Goal: Transaction & Acquisition: Purchase product/service

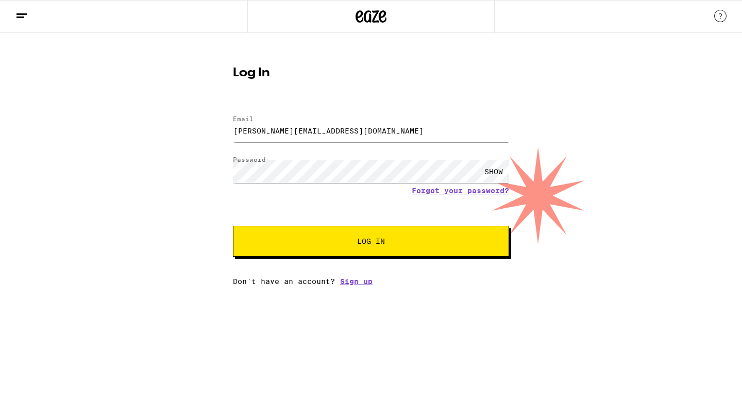
click at [414, 237] on button "Log In" at bounding box center [371, 241] width 276 height 31
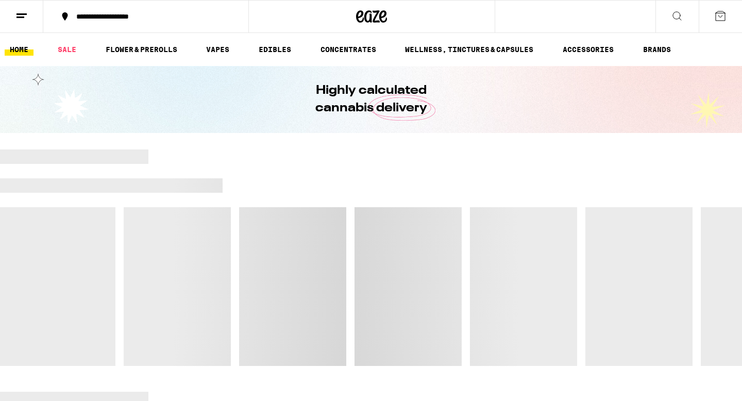
click at [491, 169] on div at bounding box center [371, 171] width 742 height 14
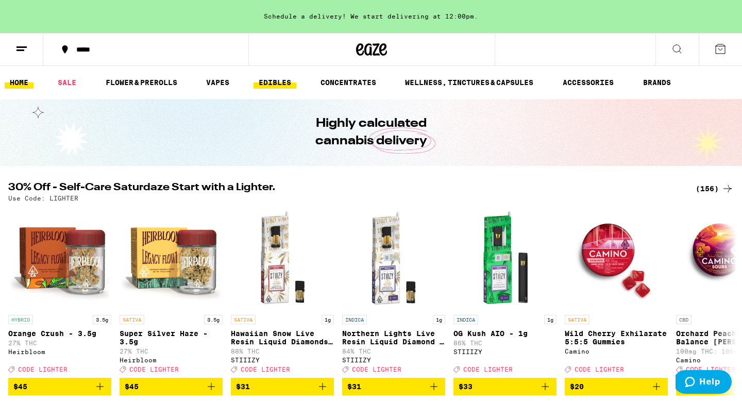
click at [288, 82] on link "EDIBLES" at bounding box center [275, 82] width 43 height 12
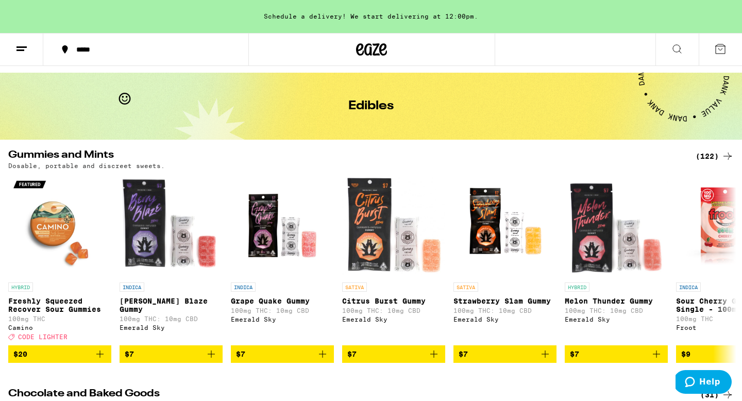
scroll to position [31, 0]
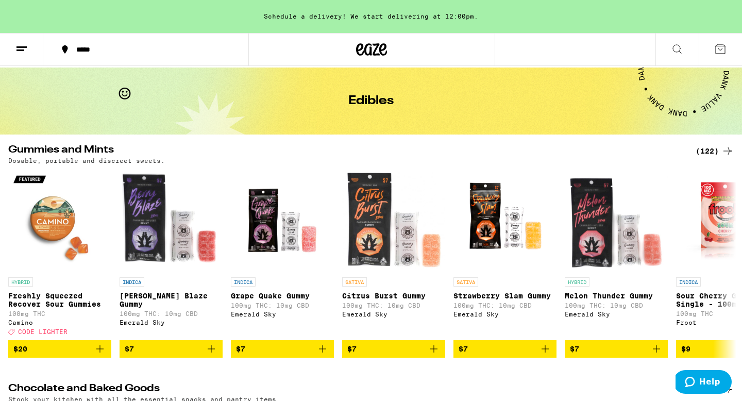
click at [717, 150] on div "(122)" at bounding box center [715, 151] width 38 height 12
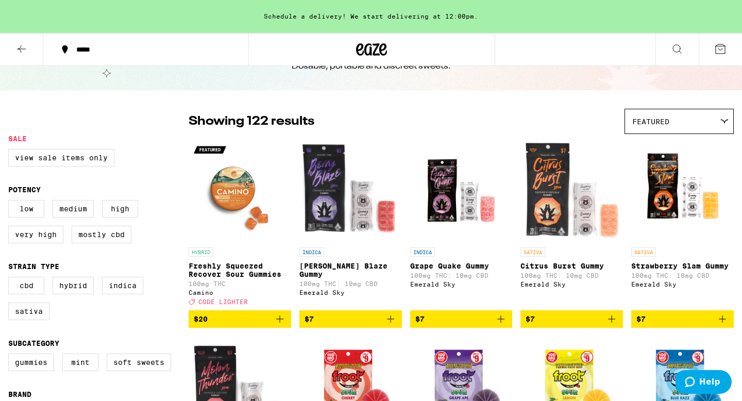
scroll to position [91, 0]
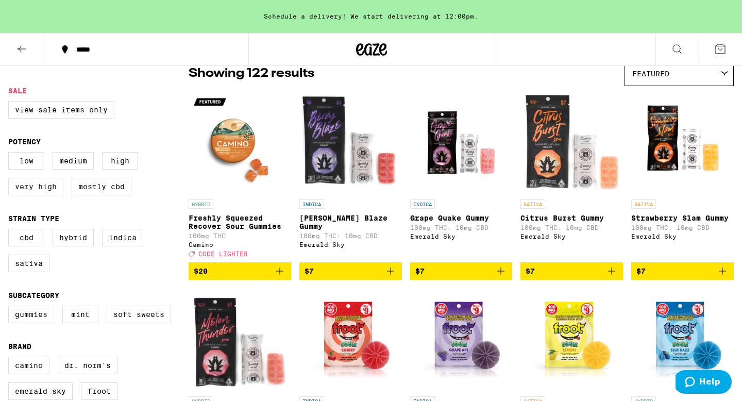
click at [48, 195] on label "Very High" at bounding box center [35, 187] width 55 height 18
click at [11, 154] on input "Very High" at bounding box center [10, 154] width 1 height 1
checkbox input "true"
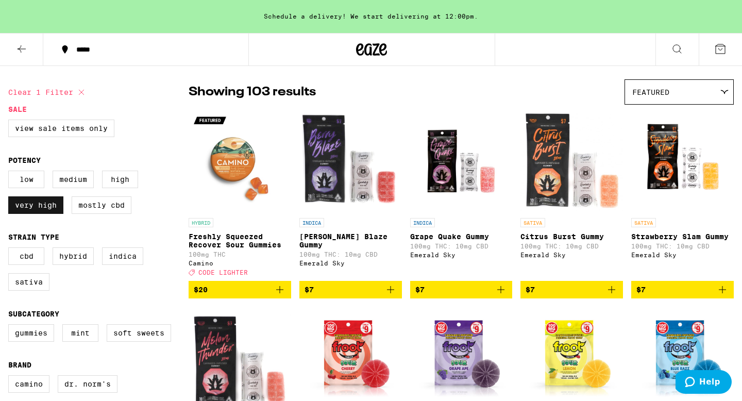
click at [37, 208] on label "Very High" at bounding box center [35, 205] width 55 height 18
click at [11, 173] on input "Very High" at bounding box center [10, 172] width 1 height 1
click at [37, 208] on label "Very High" at bounding box center [35, 205] width 55 height 18
click at [11, 173] on input "Very High" at bounding box center [10, 172] width 1 height 1
click at [37, 208] on label "Very High" at bounding box center [35, 205] width 55 height 18
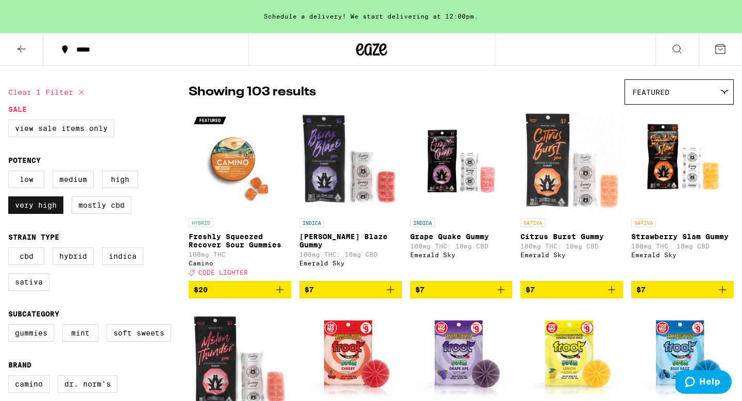
click at [11, 173] on input "Very High" at bounding box center [10, 172] width 1 height 1
checkbox input "false"
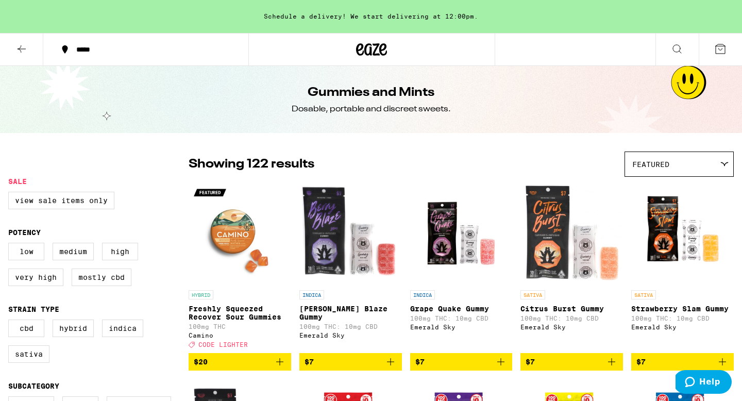
click at [21, 52] on icon at bounding box center [21, 49] width 12 height 12
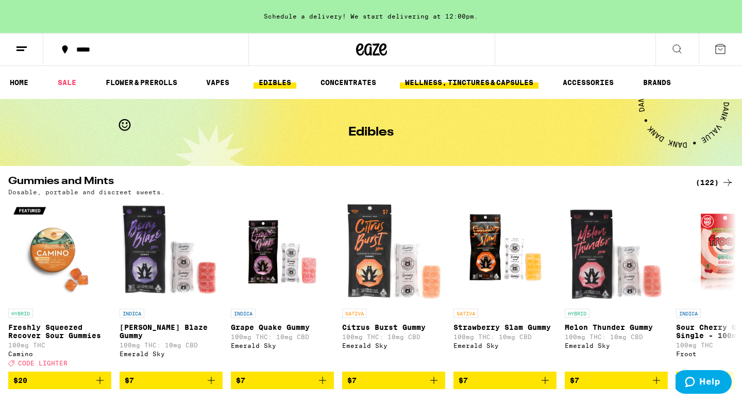
click at [496, 84] on link "WELLNESS, TINCTURES & CAPSULES" at bounding box center [469, 82] width 139 height 12
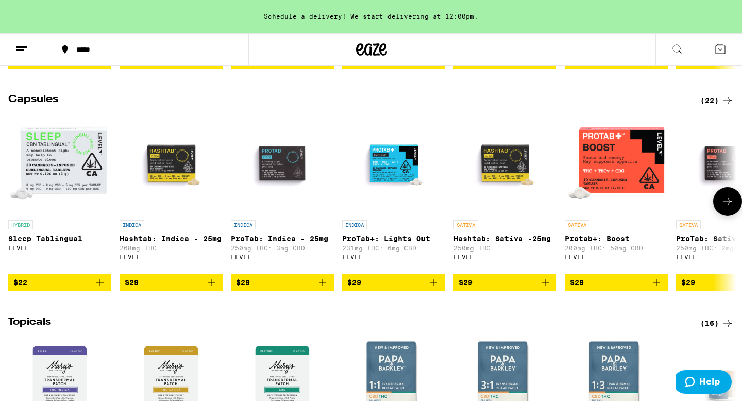
scroll to position [786, 0]
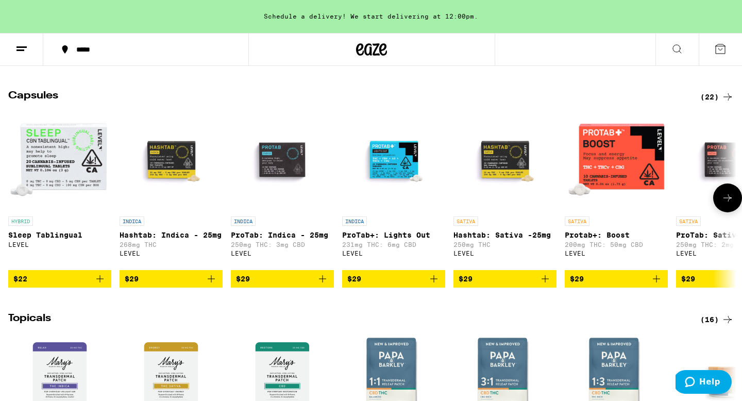
click at [731, 204] on icon at bounding box center [728, 198] width 12 height 12
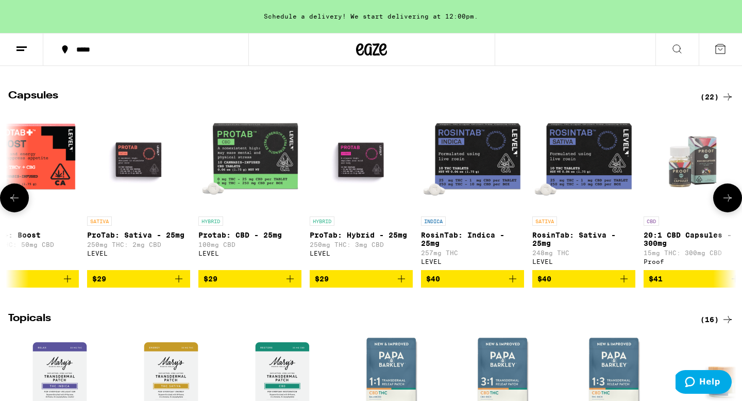
scroll to position [0, 614]
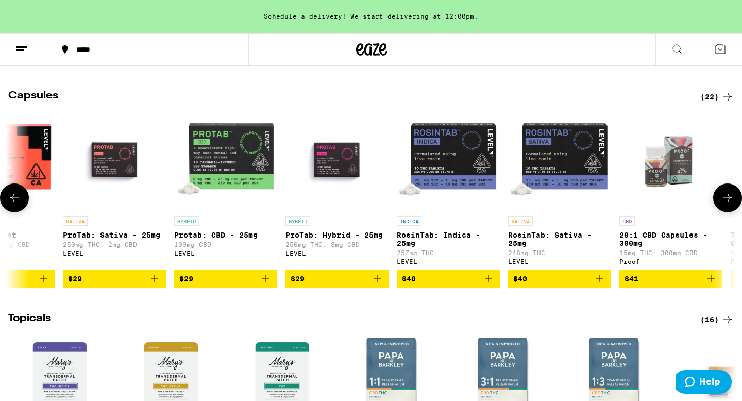
click at [724, 204] on icon at bounding box center [728, 198] width 12 height 12
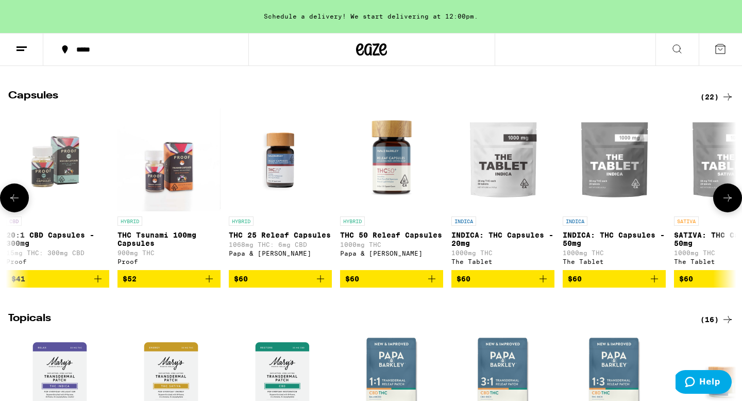
click at [724, 204] on icon at bounding box center [728, 198] width 12 height 12
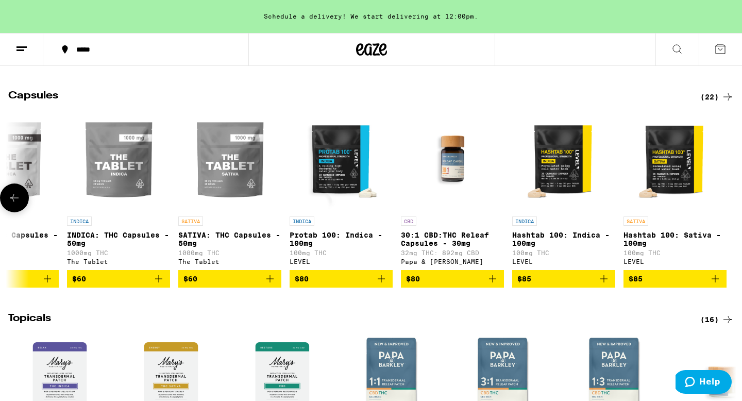
scroll to position [0, 1724]
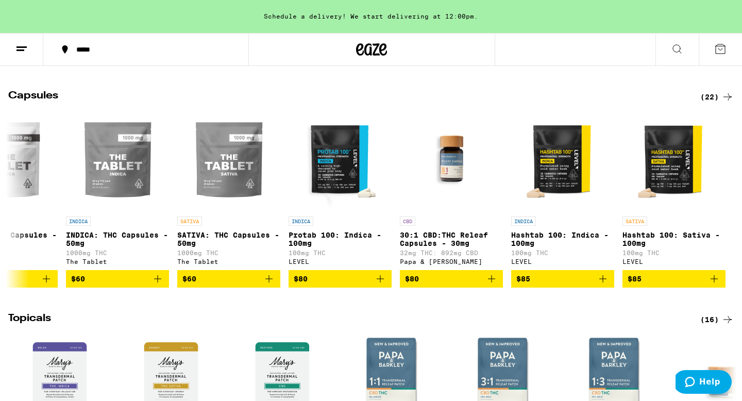
click at [728, 103] on icon at bounding box center [728, 97] width 12 height 12
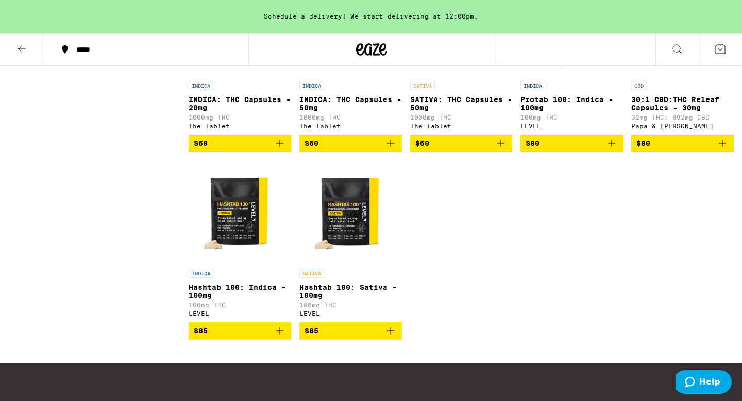
scroll to position [764, 0]
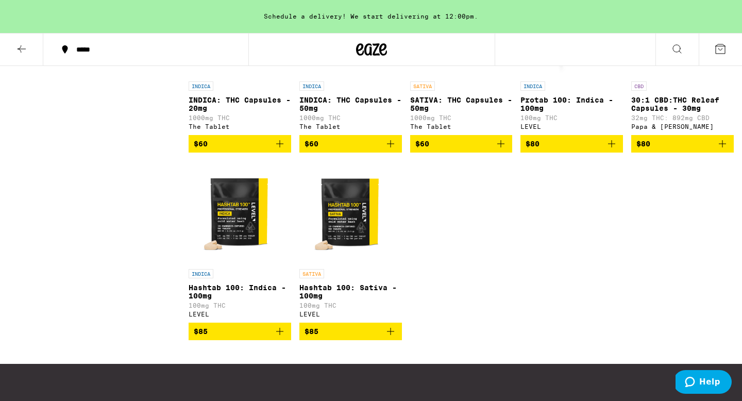
click at [366, 251] on img "Open page for Hashtab 100: Sativa - 100mg from LEVEL" at bounding box center [351, 212] width 103 height 103
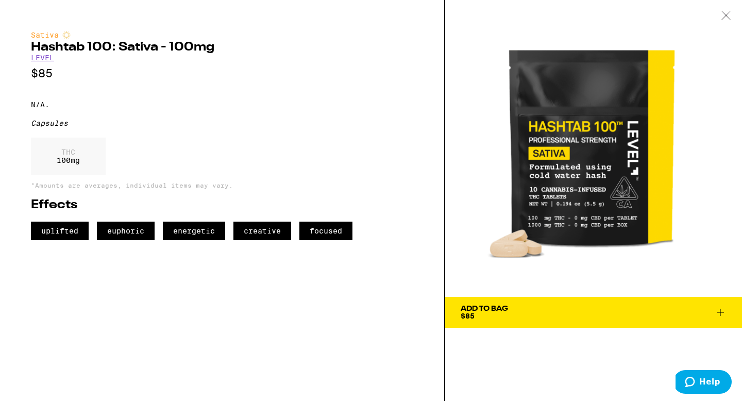
click at [726, 315] on icon at bounding box center [721, 312] width 12 height 12
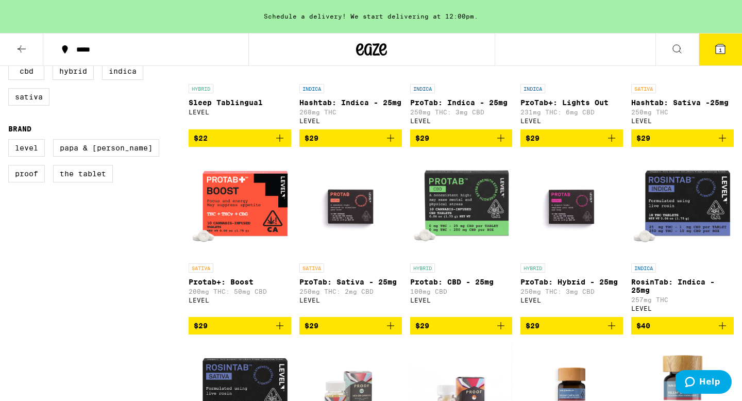
scroll to position [207, 0]
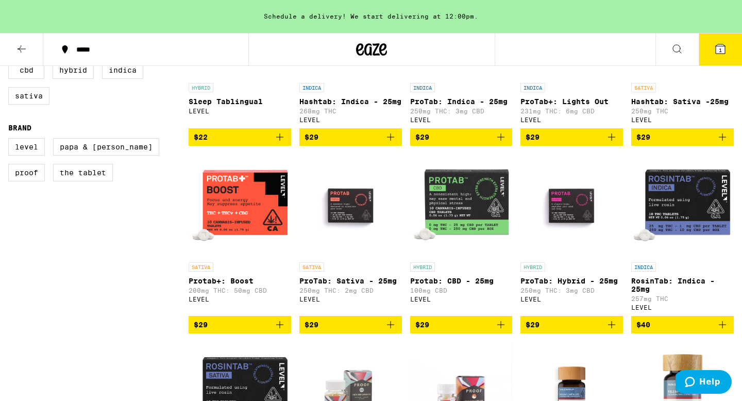
click at [560, 213] on img "Open page for ProTab: Hybrid - 25mg from LEVEL" at bounding box center [572, 205] width 103 height 103
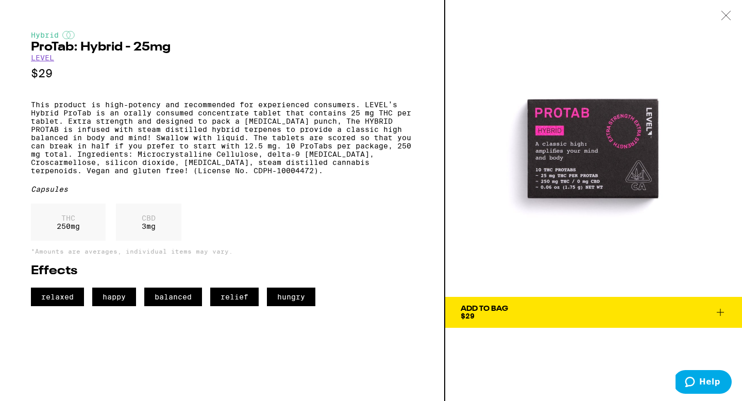
click at [555, 310] on span "Add To Bag $29" at bounding box center [594, 312] width 266 height 14
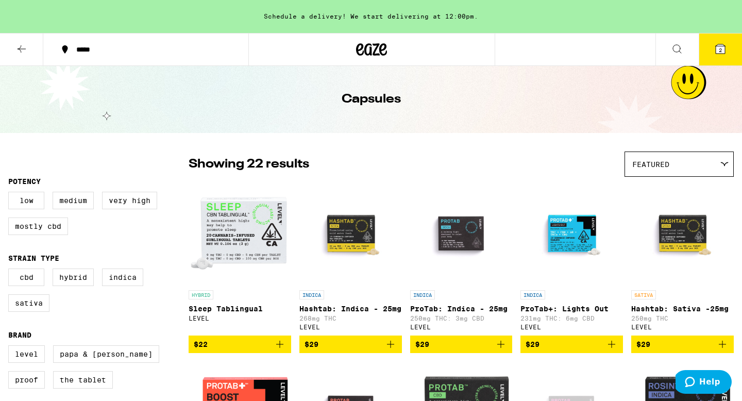
click at [705, 55] on button "2" at bounding box center [720, 50] width 43 height 32
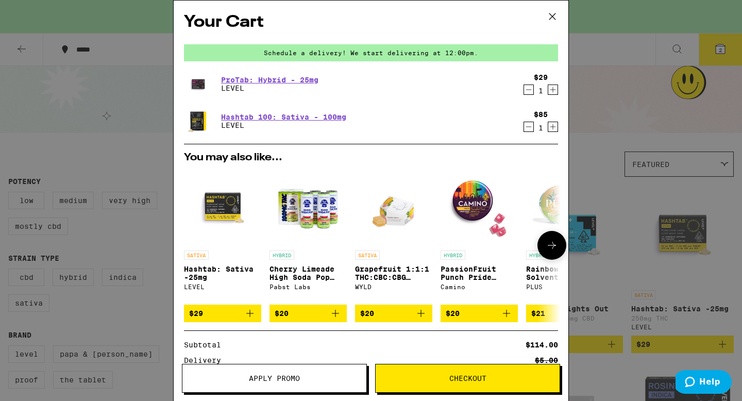
click at [310, 212] on img "Open page for Cherry Limeade High Soda Pop 25mg - 4 Pack from Pabst Labs" at bounding box center [308, 206] width 77 height 77
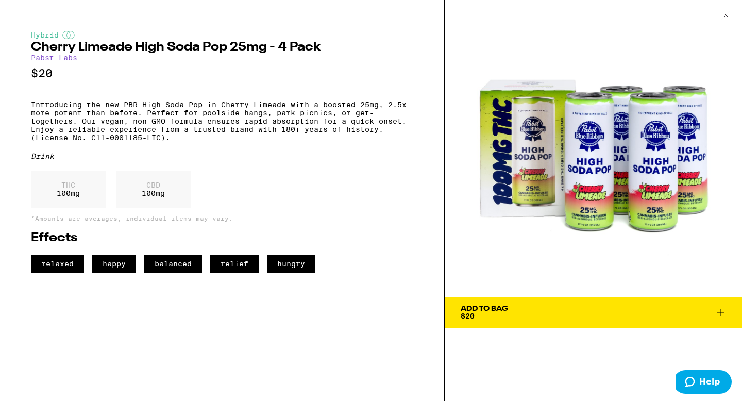
click at [561, 306] on span "Add To Bag $20" at bounding box center [594, 312] width 266 height 14
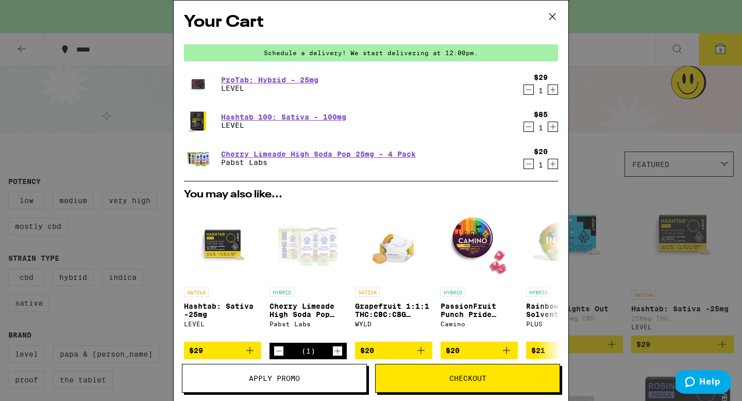
click at [550, 17] on icon at bounding box center [552, 16] width 15 height 15
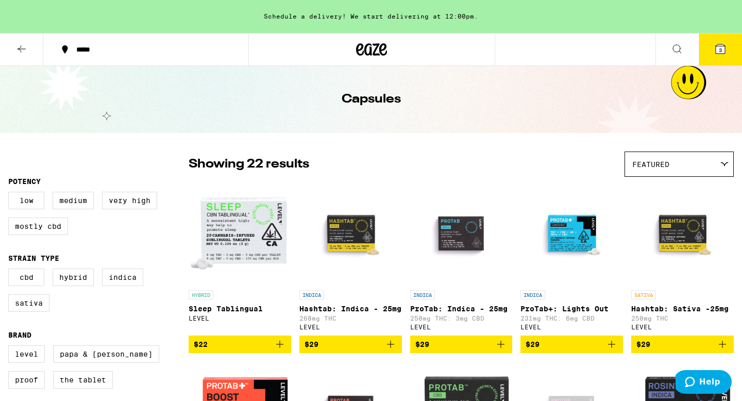
click at [25, 53] on icon at bounding box center [21, 49] width 12 height 12
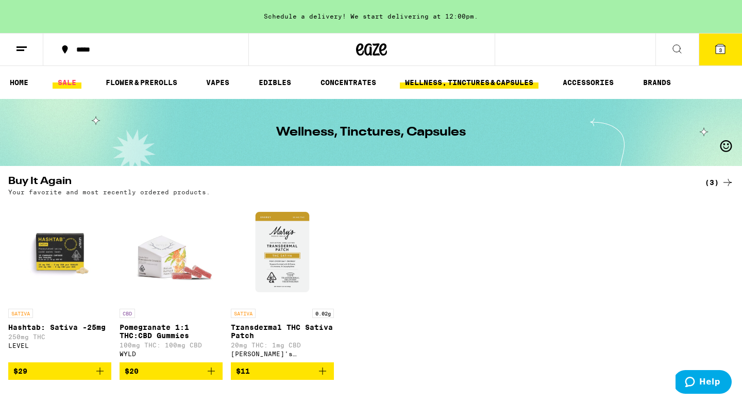
click at [72, 83] on link "SALE" at bounding box center [67, 82] width 29 height 12
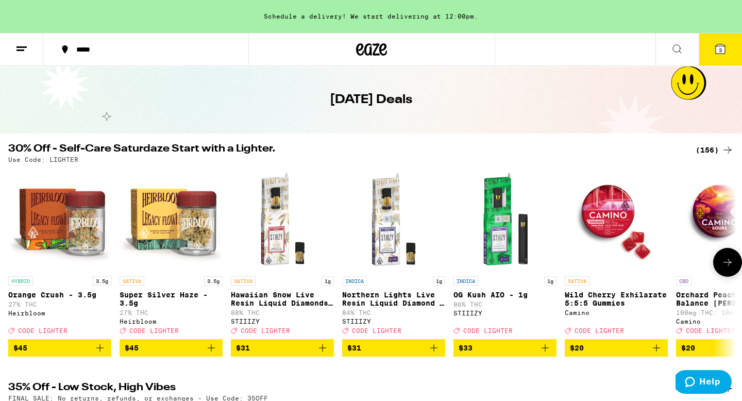
scroll to position [21, 0]
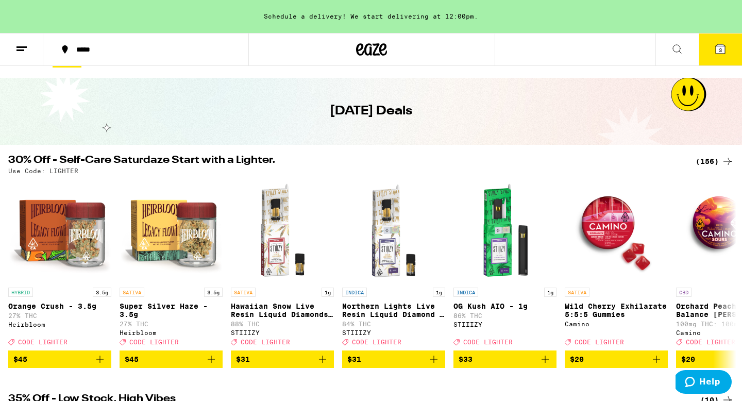
click at [713, 55] on button "3" at bounding box center [720, 50] width 43 height 32
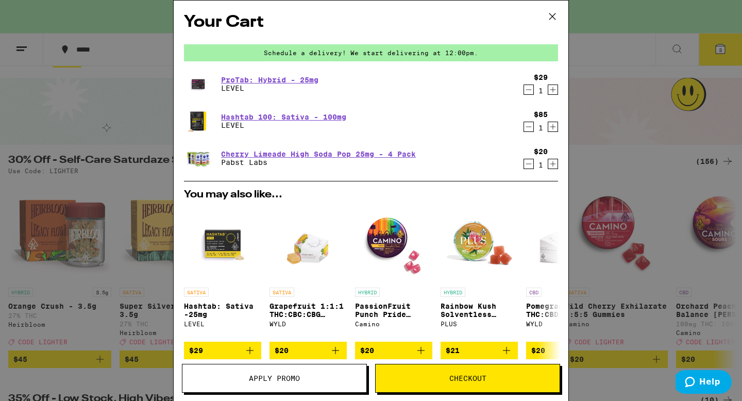
click at [529, 127] on icon "Decrement" at bounding box center [528, 127] width 9 height 12
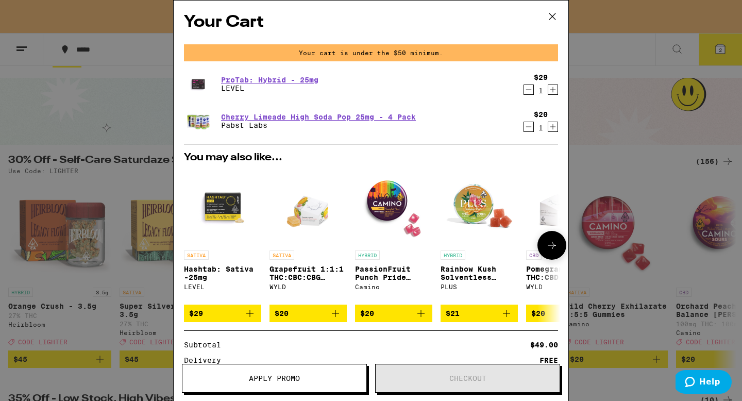
click at [252, 317] on icon "Add to bag" at bounding box center [250, 313] width 12 height 12
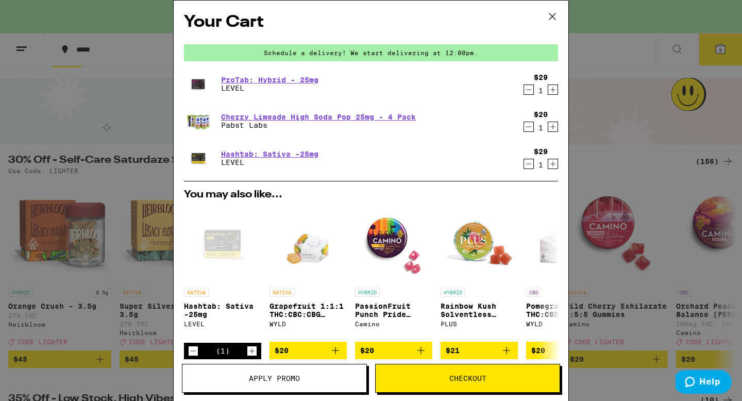
click at [556, 15] on icon at bounding box center [552, 16] width 15 height 15
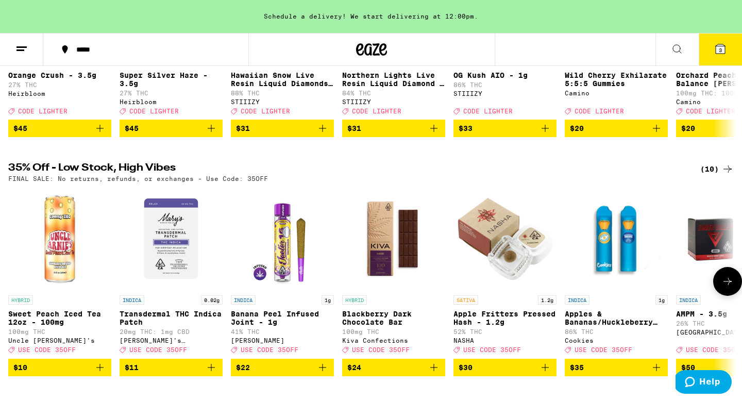
scroll to position [245, 0]
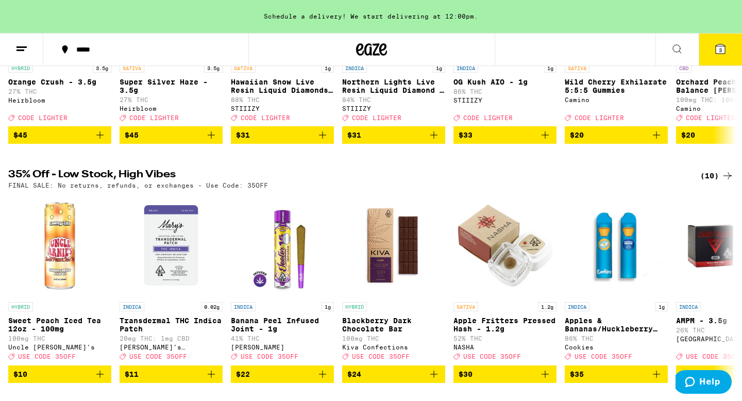
click at [23, 48] on icon at bounding box center [21, 49] width 12 height 12
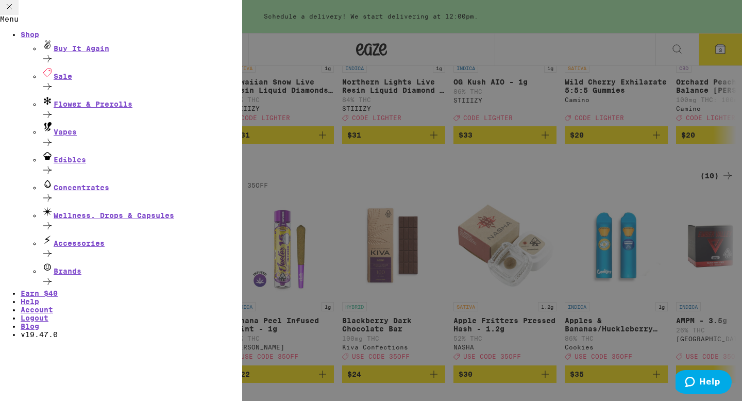
click at [322, 202] on div "Menu Shop Buy It Again Sale Flower & Prerolls Vapes Edibles Concentrates Wellne…" at bounding box center [371, 200] width 742 height 401
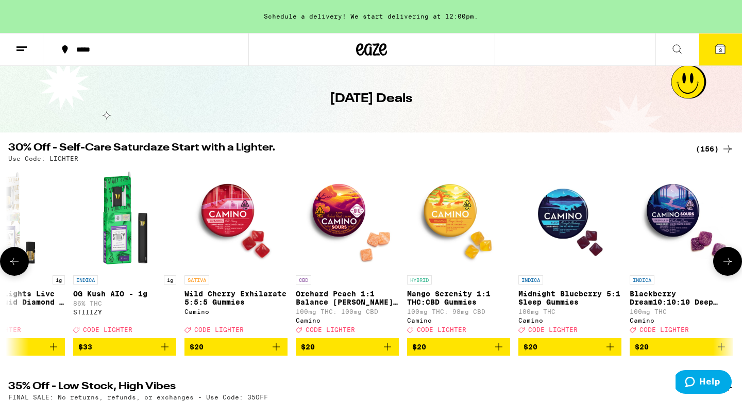
scroll to position [0, 397]
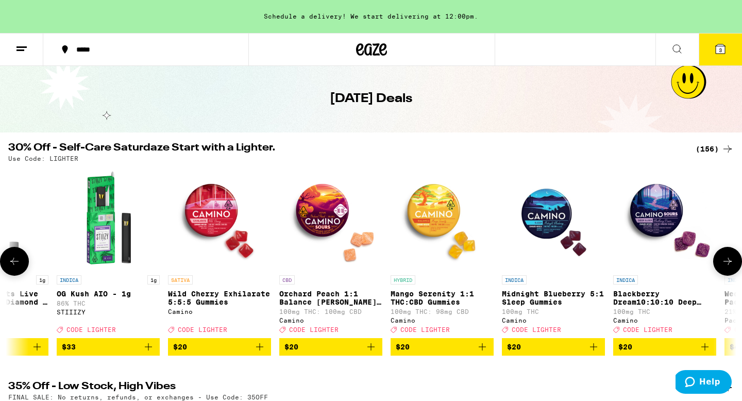
click at [486, 353] on icon "Add to bag" at bounding box center [482, 347] width 12 height 12
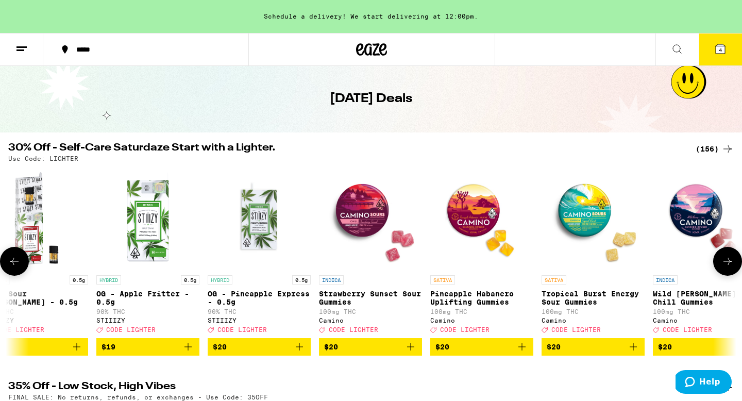
scroll to position [0, 4715]
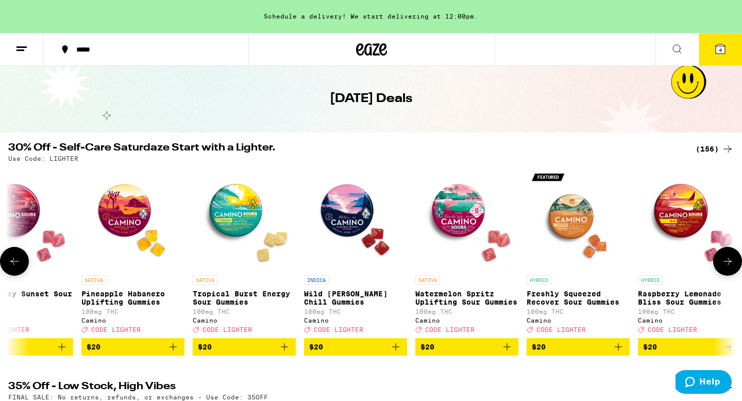
click at [397, 353] on icon "Add to bag" at bounding box center [396, 347] width 12 height 12
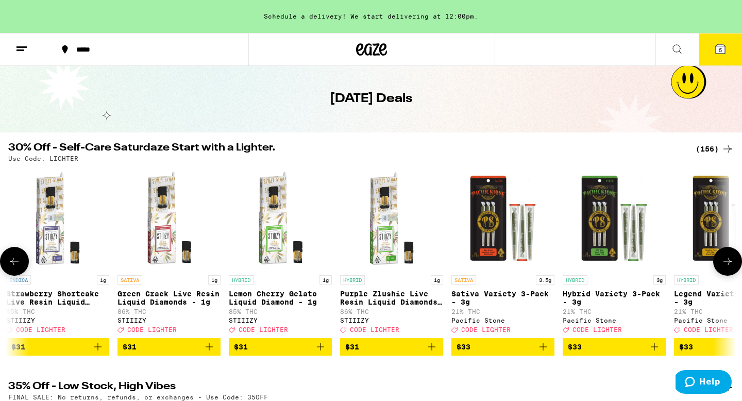
scroll to position [0, 10361]
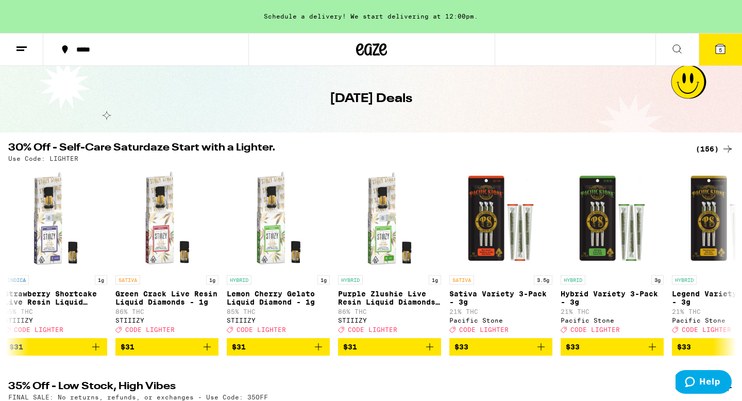
click at [709, 149] on div "(156)" at bounding box center [715, 149] width 38 height 12
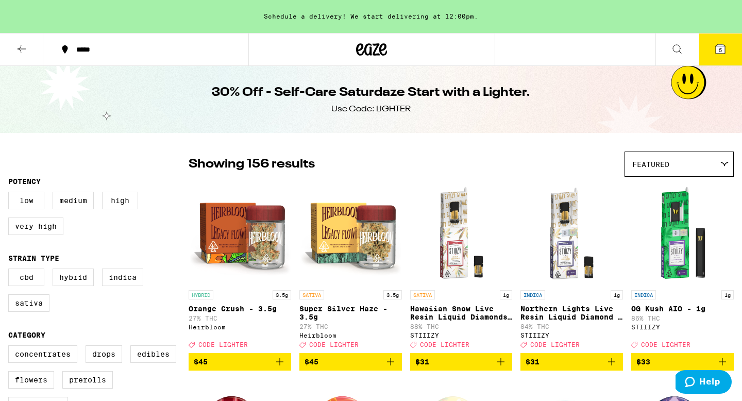
click at [16, 49] on icon at bounding box center [21, 49] width 12 height 12
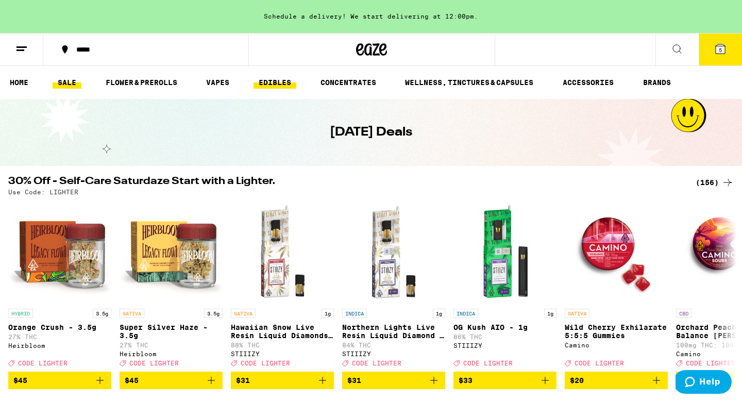
click at [270, 85] on link "EDIBLES" at bounding box center [275, 82] width 43 height 12
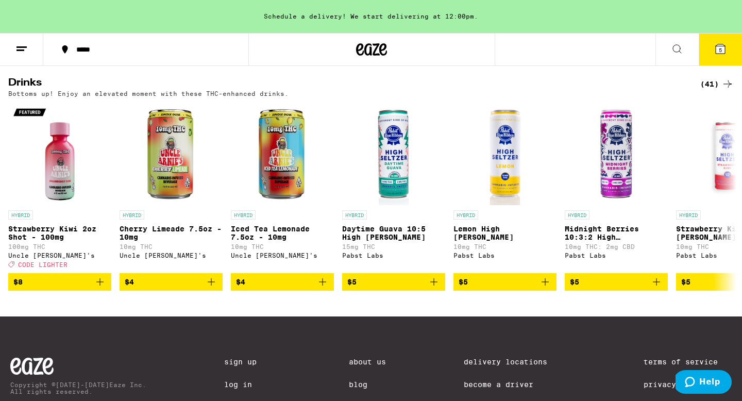
scroll to position [575, 0]
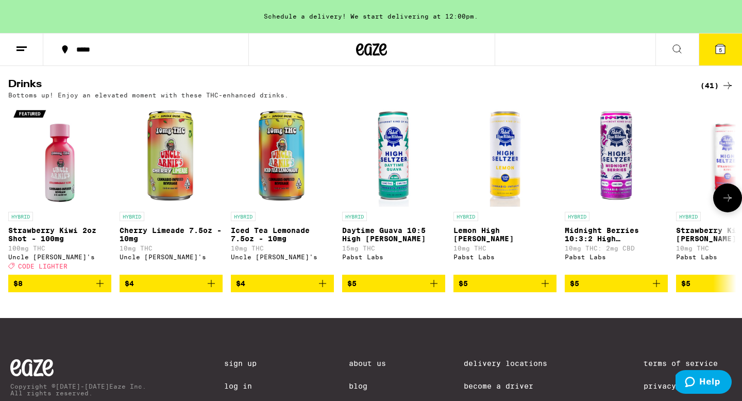
click at [725, 212] on button at bounding box center [728, 198] width 29 height 29
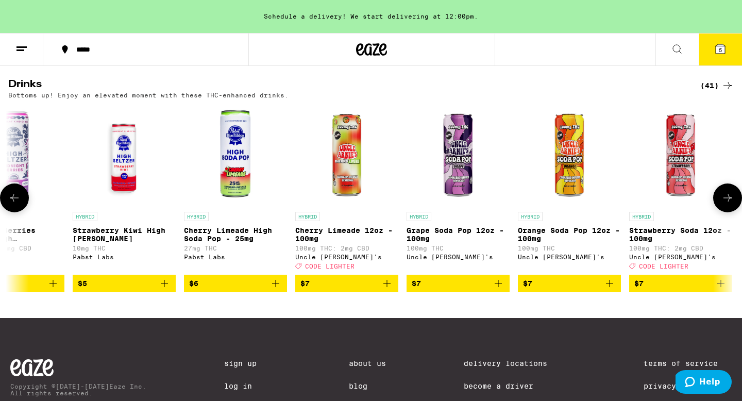
scroll to position [0, 614]
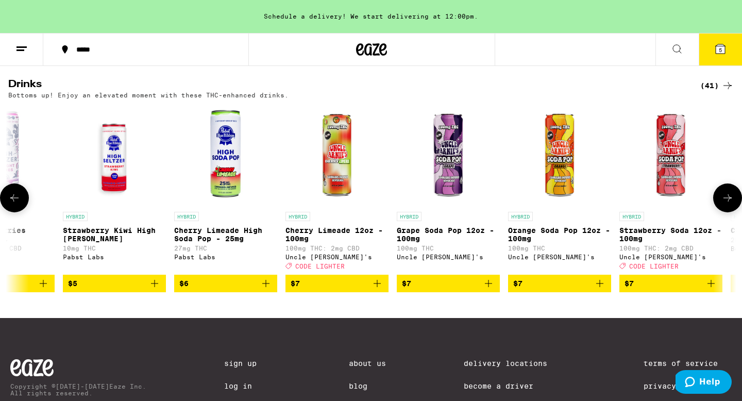
click at [724, 212] on button at bounding box center [728, 198] width 29 height 29
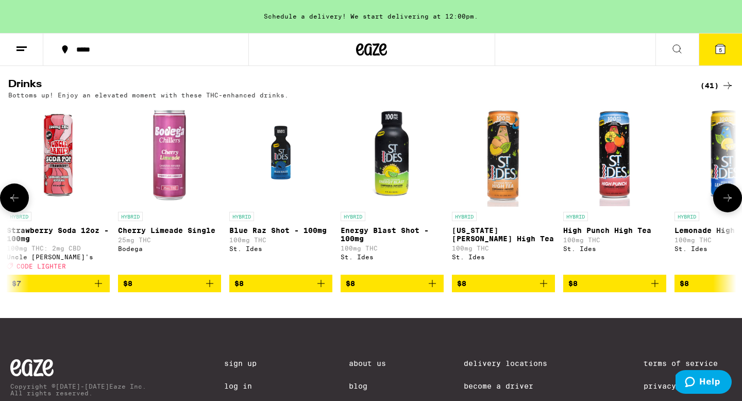
scroll to position [0, 1227]
click at [724, 212] on button at bounding box center [728, 198] width 29 height 29
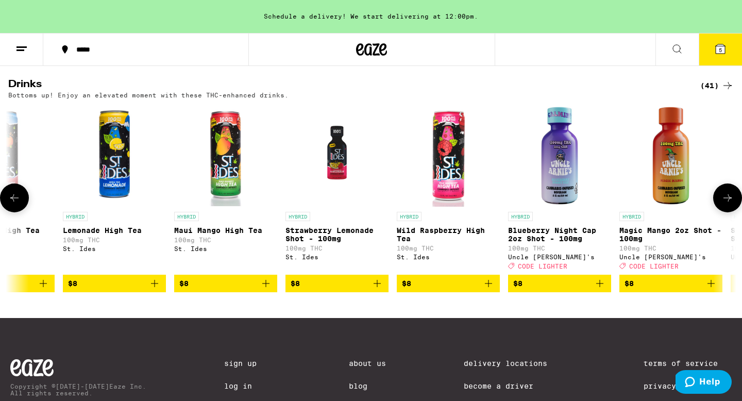
scroll to position [0, 1841]
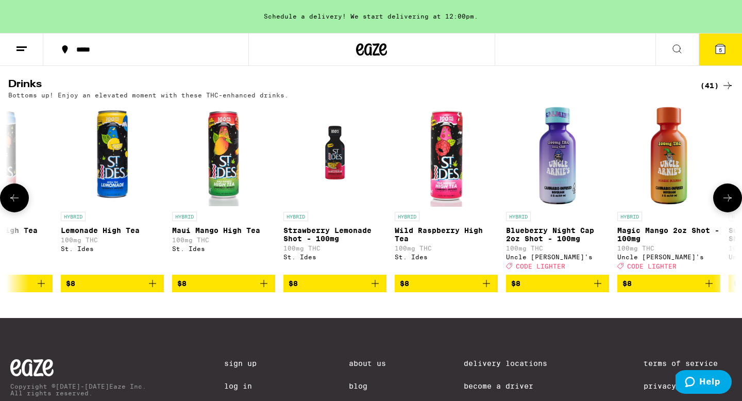
click at [724, 212] on button at bounding box center [728, 198] width 29 height 29
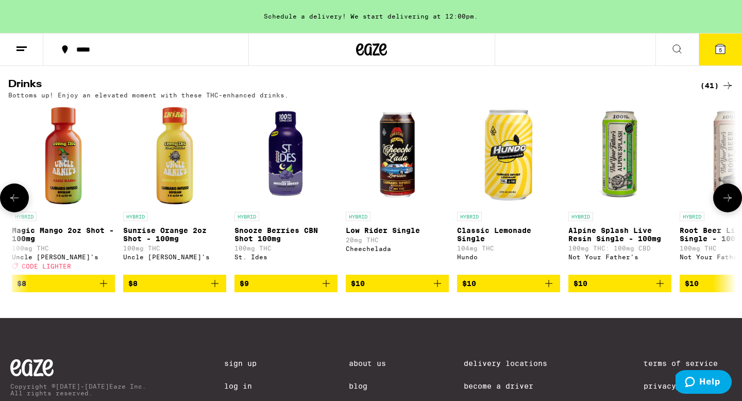
scroll to position [0, 2454]
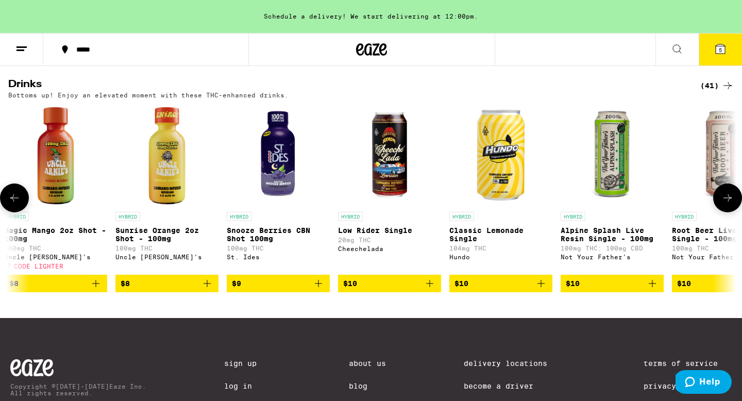
click at [724, 212] on button at bounding box center [728, 198] width 29 height 29
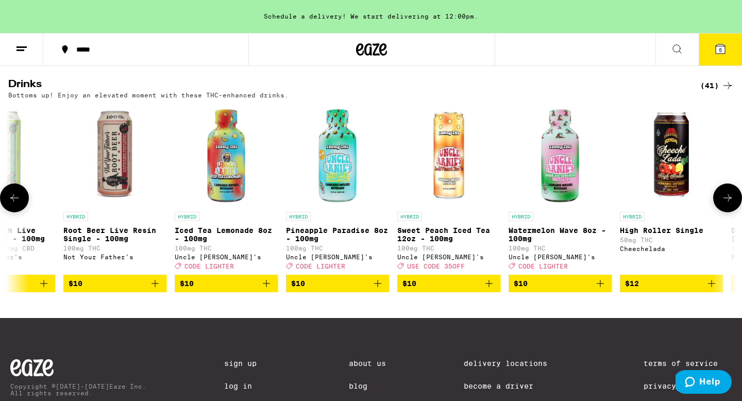
scroll to position [0, 3068]
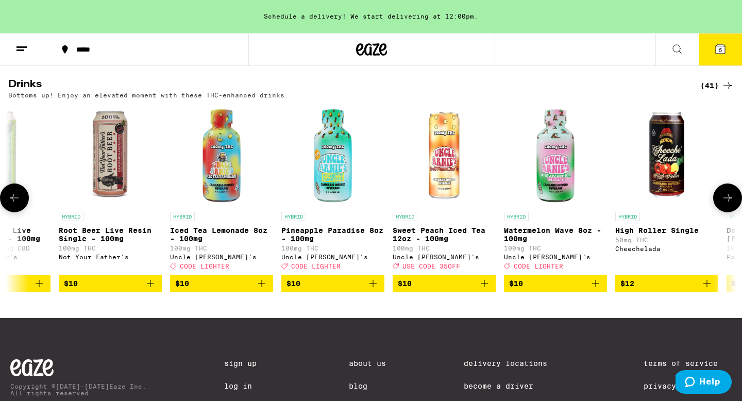
click at [725, 212] on button at bounding box center [728, 198] width 29 height 29
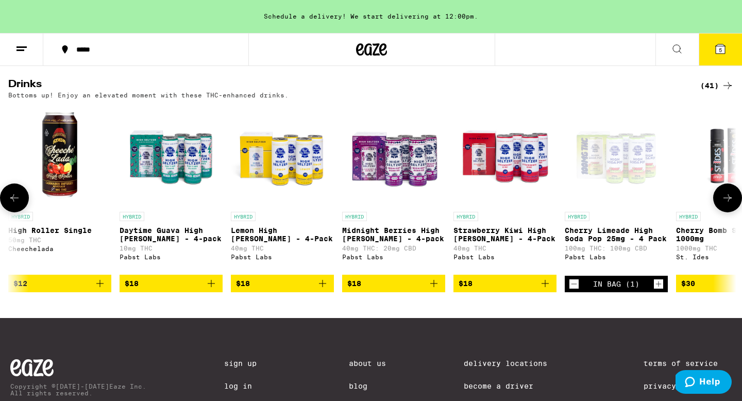
scroll to position [0, 3681]
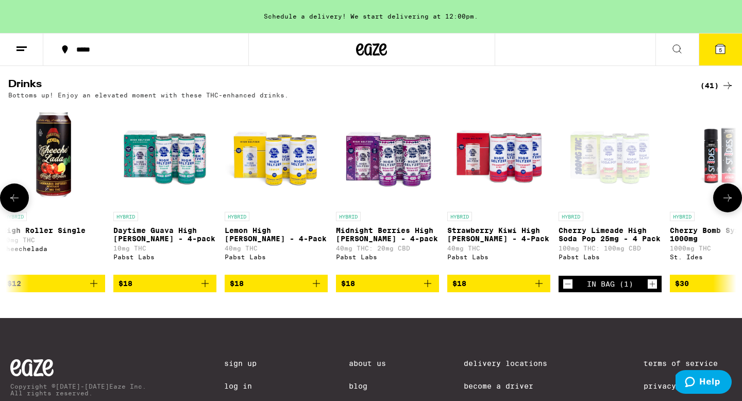
click at [205, 290] on icon "Add to bag" at bounding box center [205, 283] width 12 height 12
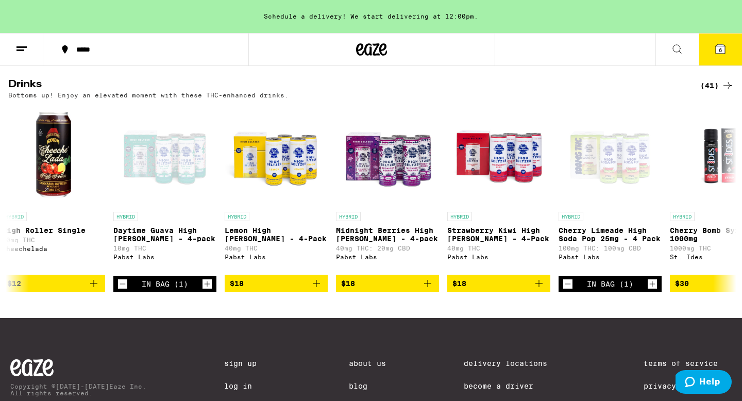
click at [721, 46] on icon at bounding box center [720, 48] width 9 height 9
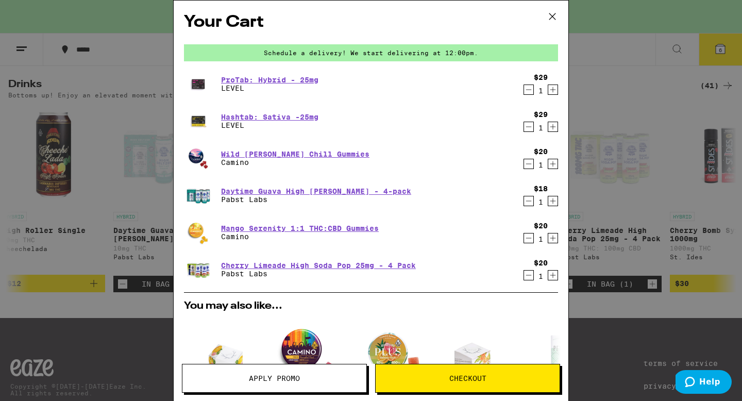
scroll to position [1, 0]
click at [551, 18] on icon at bounding box center [553, 16] width 6 height 6
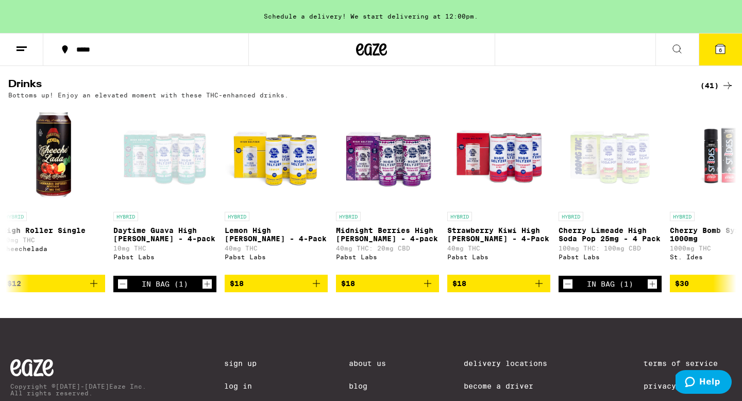
click at [18, 47] on line at bounding box center [21, 47] width 10 height 0
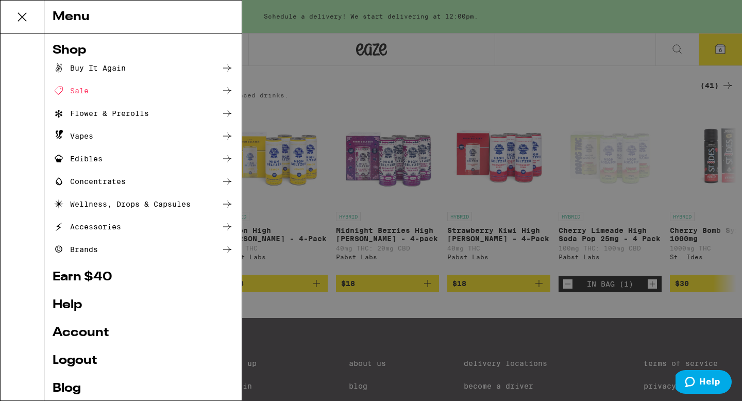
click at [85, 94] on div "Sale" at bounding box center [71, 91] width 36 height 12
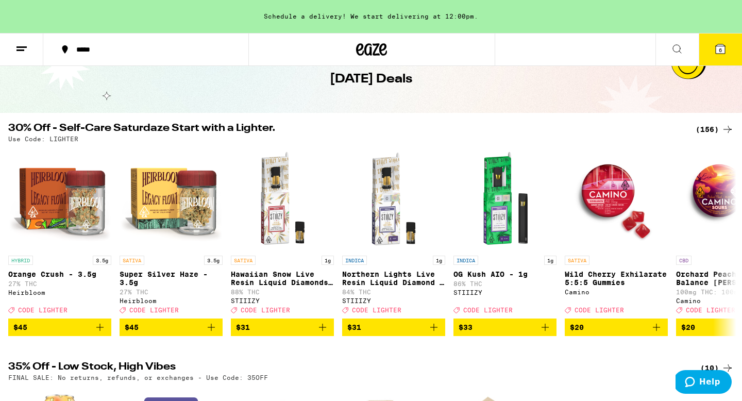
scroll to position [41, 0]
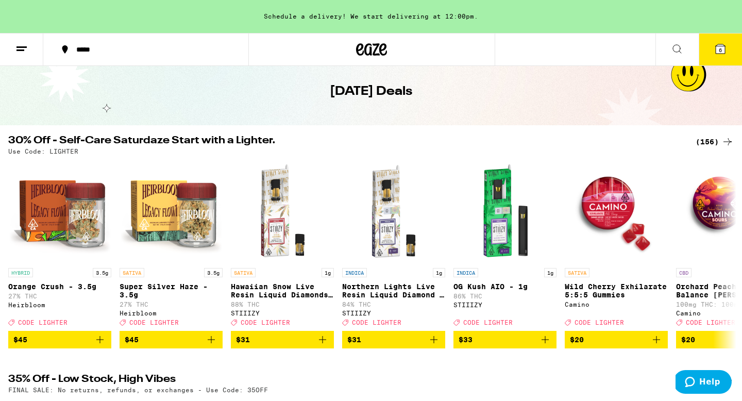
click at [712, 138] on div "(156)" at bounding box center [715, 142] width 38 height 12
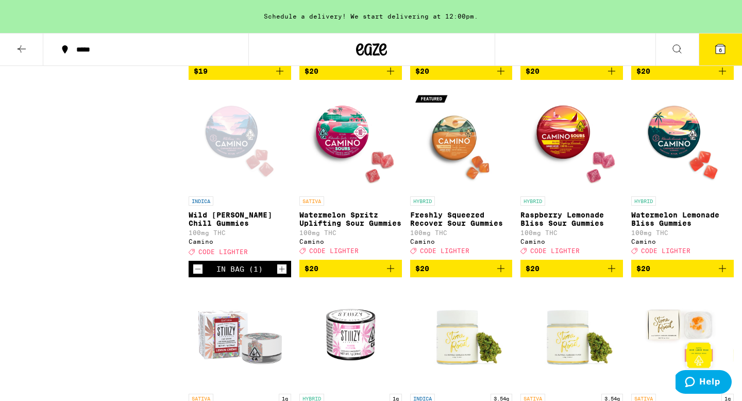
scroll to position [1910, 0]
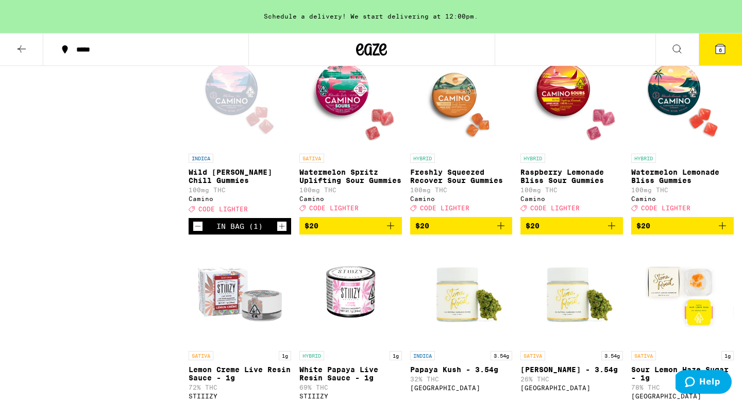
click at [722, 232] on icon "Add to bag" at bounding box center [723, 226] width 12 height 12
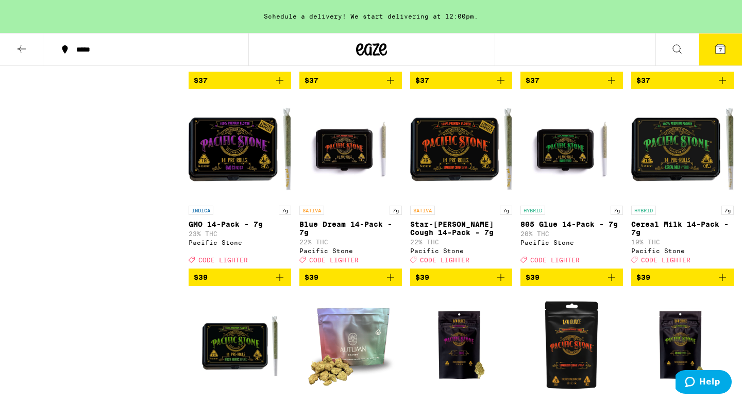
scroll to position [4863, 0]
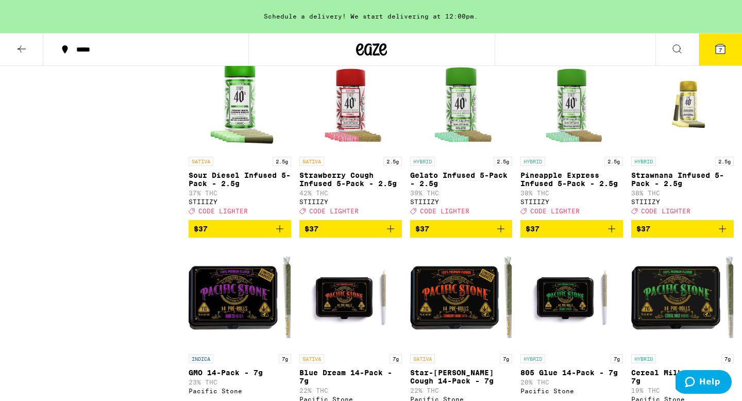
click at [715, 52] on icon at bounding box center [721, 49] width 12 height 12
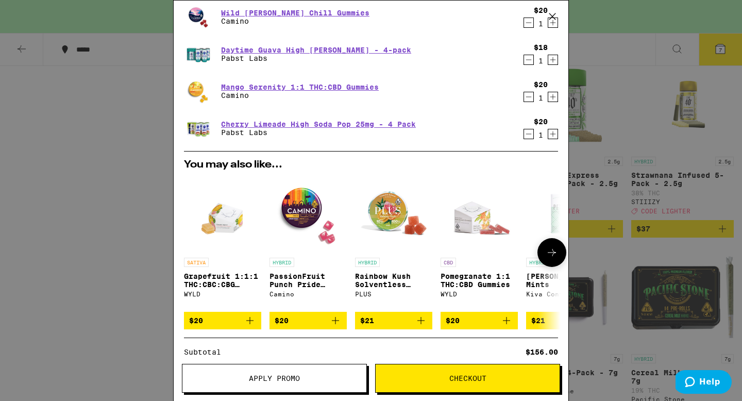
scroll to position [295, 0]
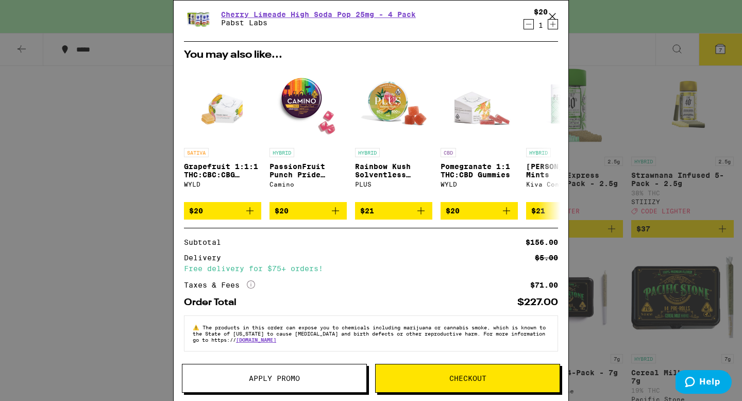
click at [310, 379] on span "Apply Promo" at bounding box center [275, 378] width 184 height 7
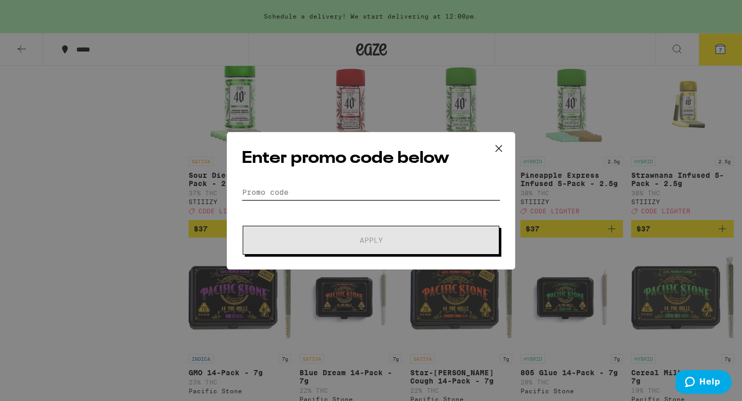
click at [376, 189] on input "Promo Code" at bounding box center [371, 192] width 259 height 15
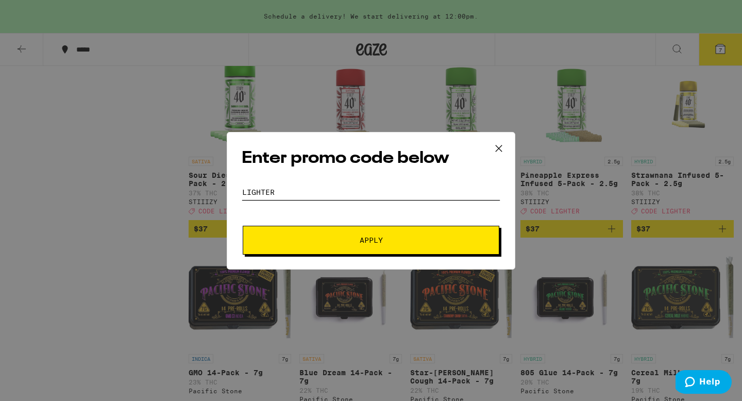
type input "lighter"
click at [393, 246] on button "Apply" at bounding box center [371, 240] width 257 height 29
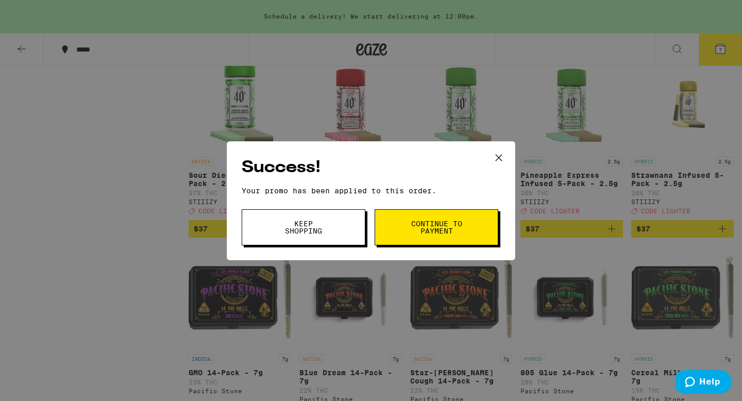
click at [429, 226] on span "Continue to payment" at bounding box center [436, 227] width 53 height 14
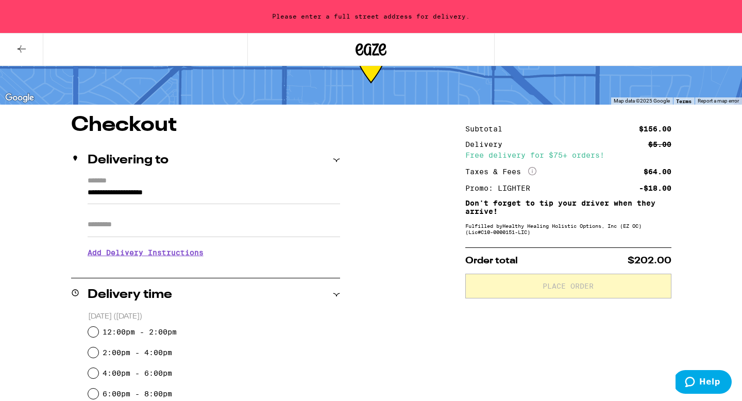
scroll to position [13, 0]
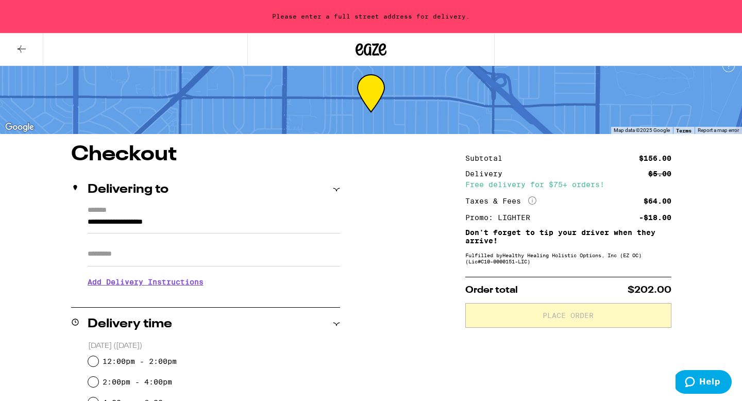
click at [533, 202] on icon at bounding box center [532, 200] width 8 height 8
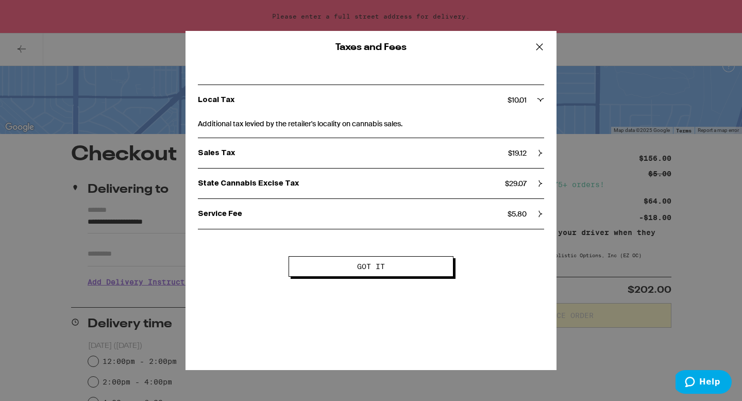
click at [542, 152] on icon at bounding box center [540, 153] width 7 height 7
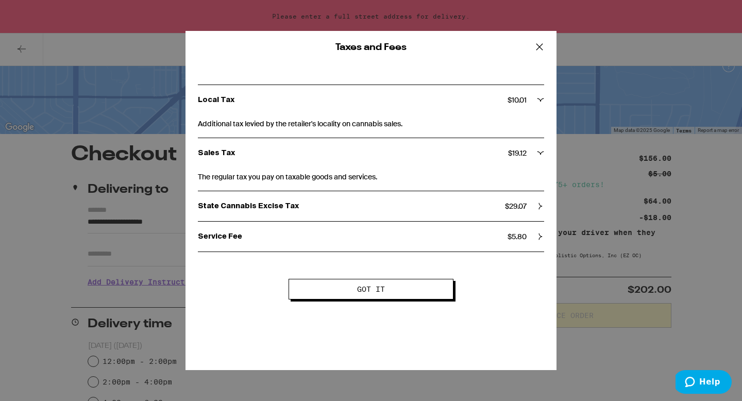
click at [542, 152] on icon at bounding box center [541, 153] width 7 height 3
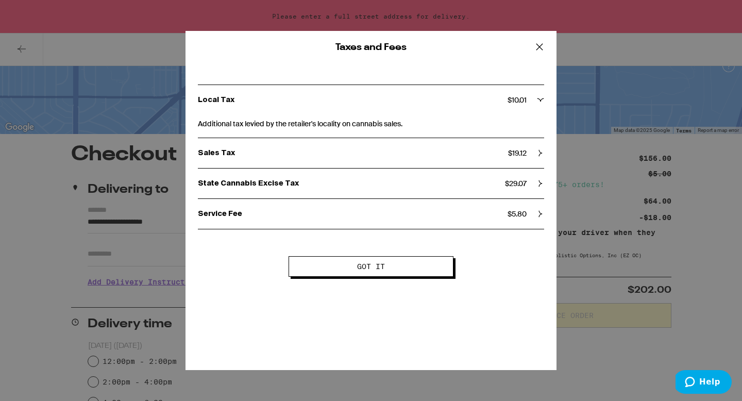
click at [541, 48] on icon at bounding box center [540, 47] width 6 height 6
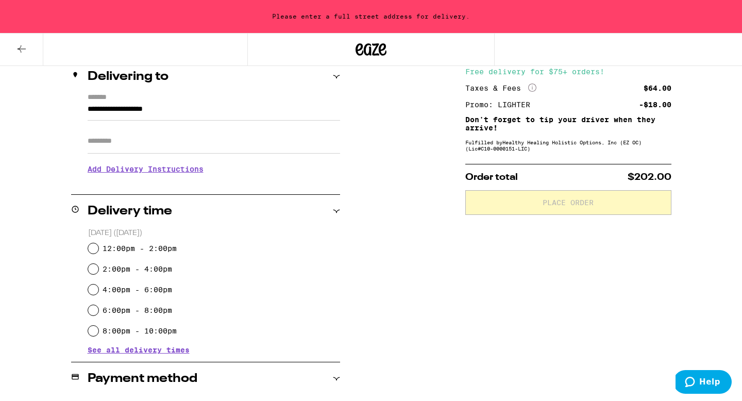
scroll to position [146, 0]
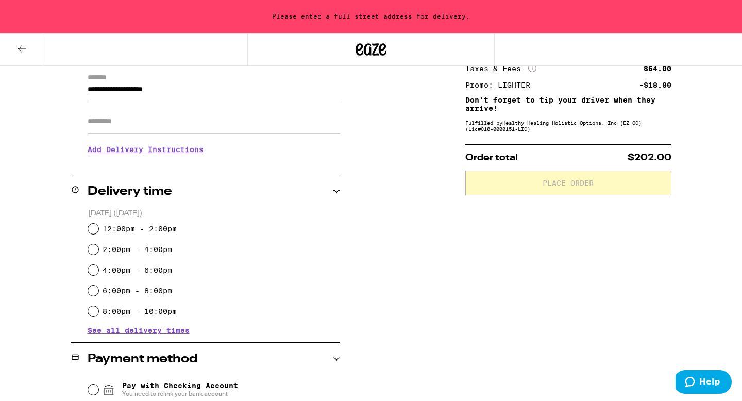
click at [172, 331] on span "See all delivery times" at bounding box center [139, 330] width 102 height 7
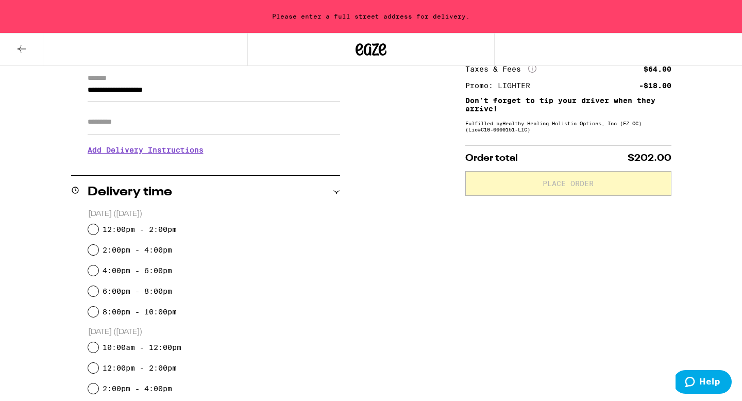
scroll to position [141, 0]
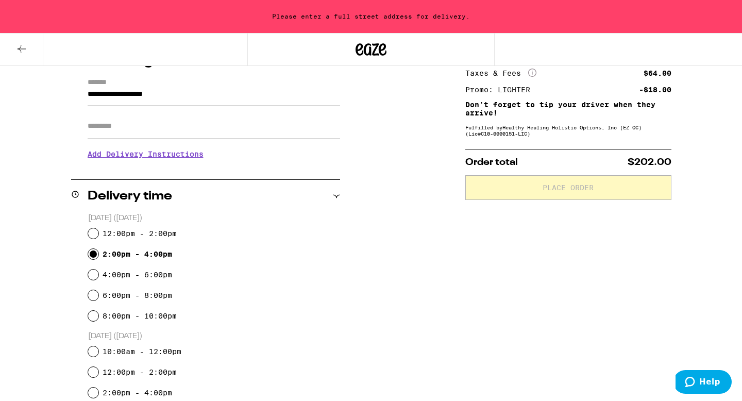
click at [97, 253] on input "2:00pm - 4:00pm" at bounding box center [93, 254] width 10 height 10
radio input "true"
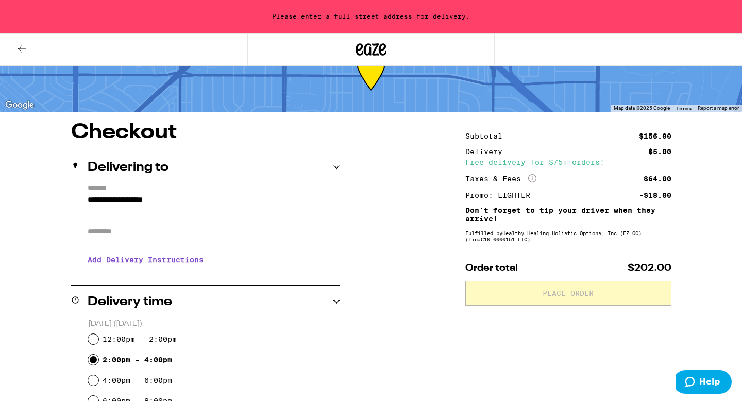
scroll to position [35, 0]
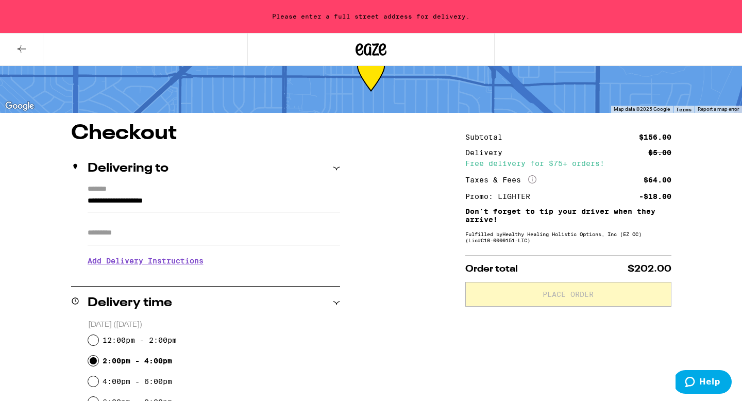
click at [187, 201] on input "**********" at bounding box center [214, 204] width 253 height 18
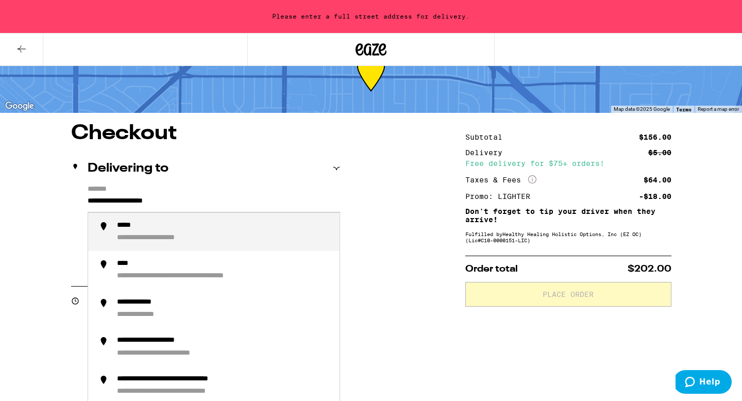
click at [198, 200] on input "**********" at bounding box center [214, 204] width 253 height 18
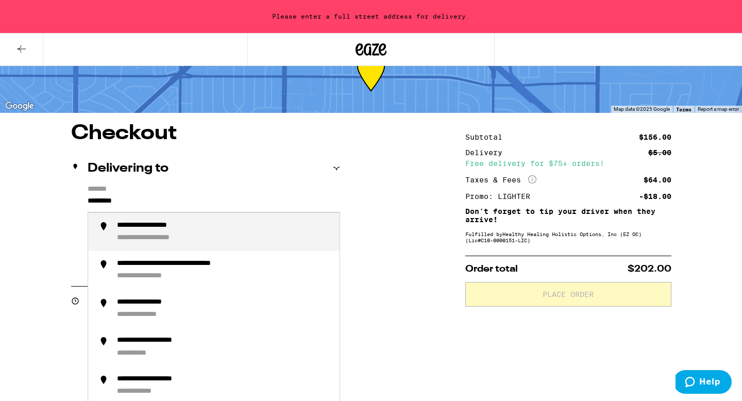
click at [189, 228] on div "**********" at bounding box center [161, 226] width 89 height 10
type input "**********"
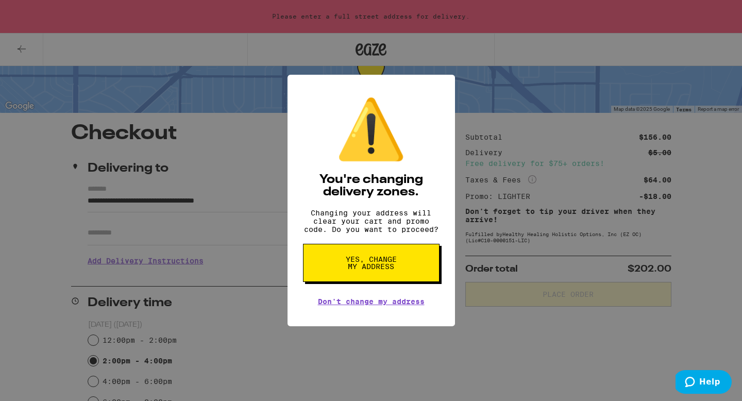
click at [357, 267] on span "Yes, change my address" at bounding box center [371, 263] width 53 height 14
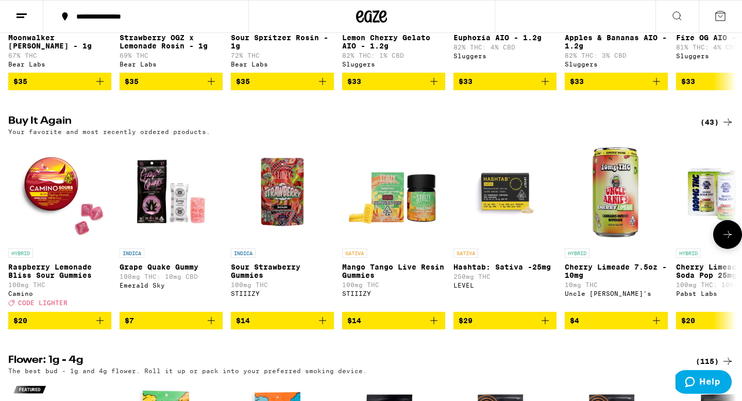
click at [546, 324] on icon "Add to bag" at bounding box center [545, 320] width 7 height 7
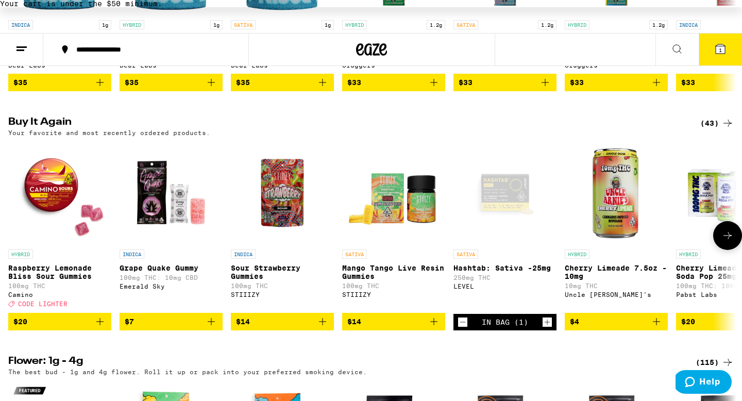
scroll to position [533, 0]
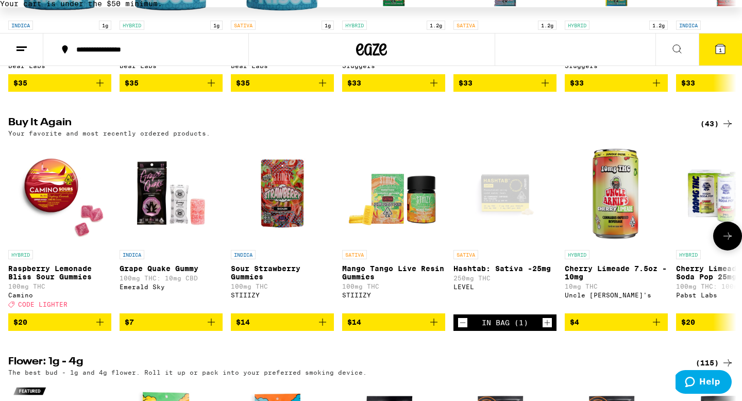
click at [507, 201] on div "Open page for Hashtab: Sativa -25mg from LEVEL" at bounding box center [505, 193] width 103 height 103
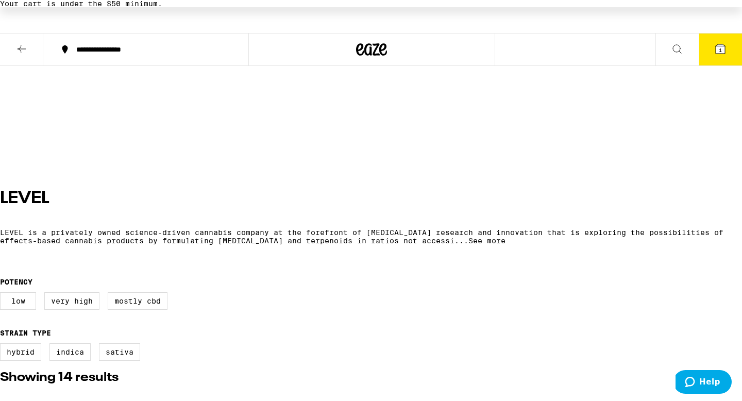
scroll to position [313, 0]
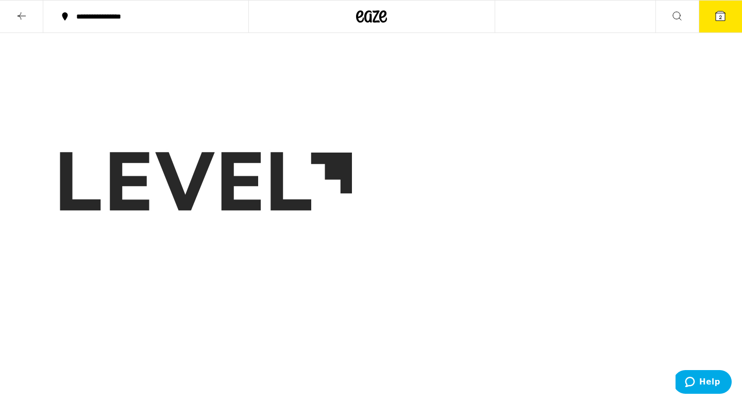
scroll to position [0, 0]
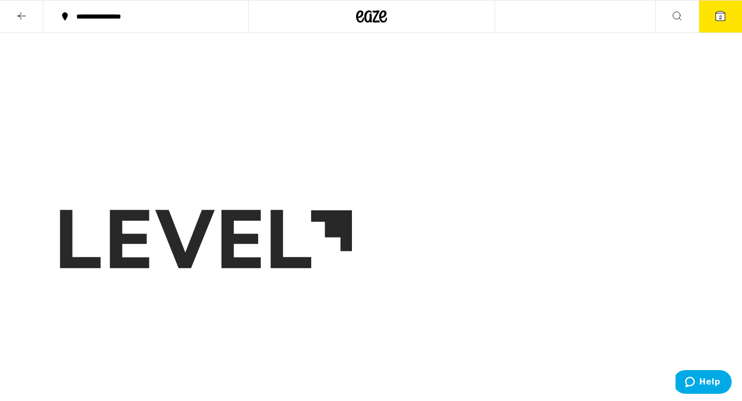
click at [24, 19] on icon at bounding box center [21, 16] width 12 height 12
click at [26, 20] on icon at bounding box center [21, 16] width 12 height 12
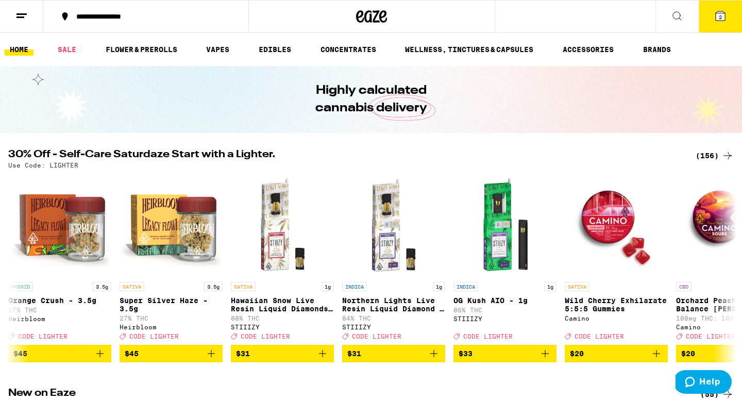
click at [717, 158] on div "(156)" at bounding box center [715, 156] width 38 height 12
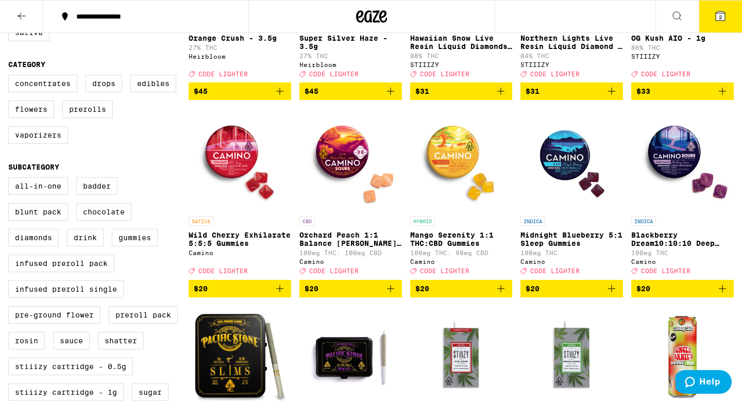
scroll to position [239, 0]
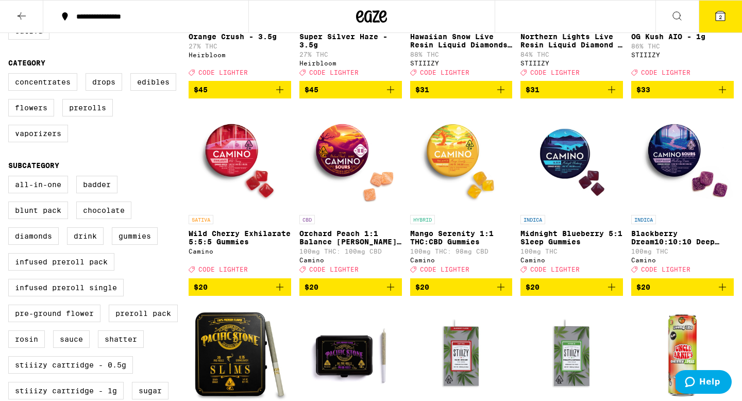
click at [503, 293] on icon "Add to bag" at bounding box center [501, 287] width 12 height 12
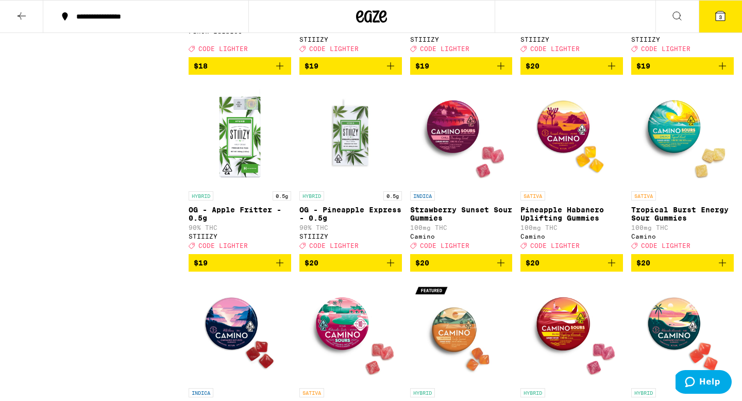
scroll to position [1876, 0]
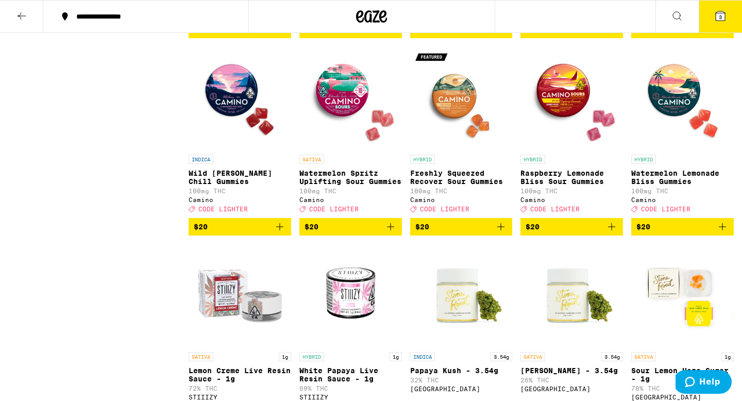
click at [723, 233] on icon "Add to bag" at bounding box center [723, 227] width 12 height 12
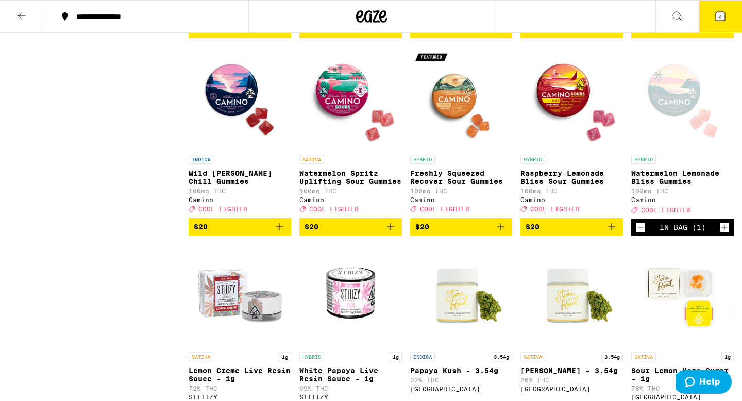
click at [273, 233] on span "$20" at bounding box center [240, 227] width 92 height 12
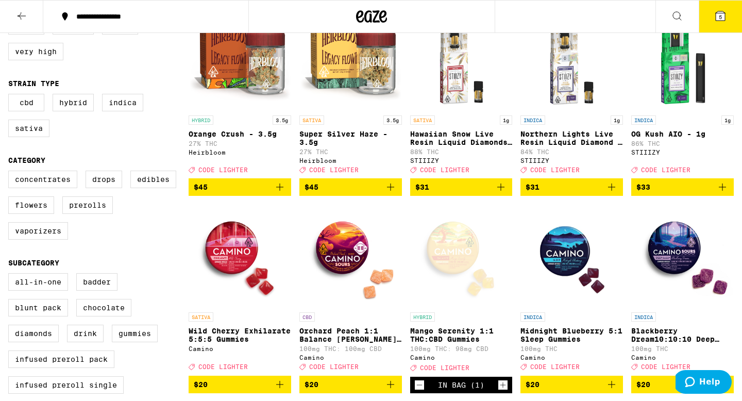
scroll to position [0, 0]
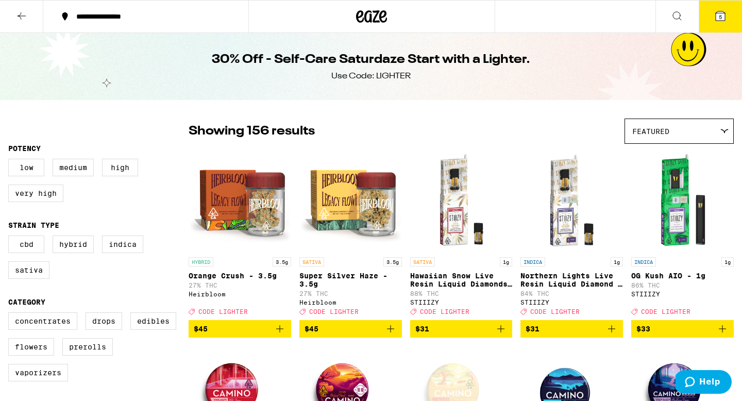
click at [25, 22] on button at bounding box center [21, 17] width 43 height 32
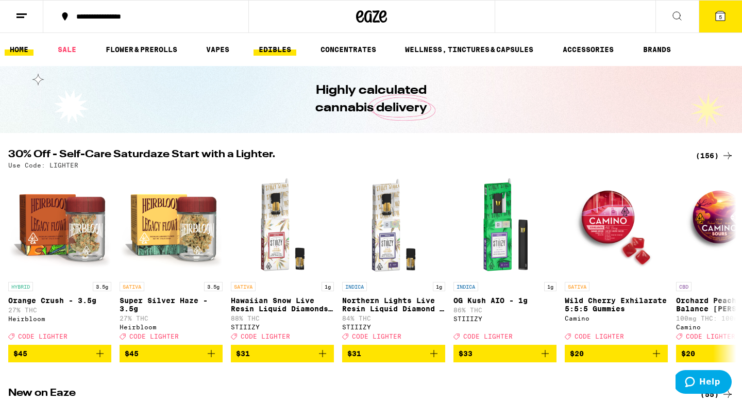
click at [275, 43] on link "EDIBLES" at bounding box center [275, 49] width 43 height 12
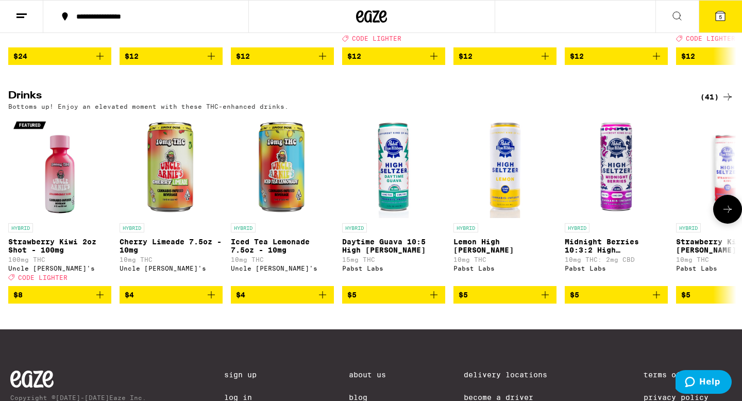
scroll to position [526, 0]
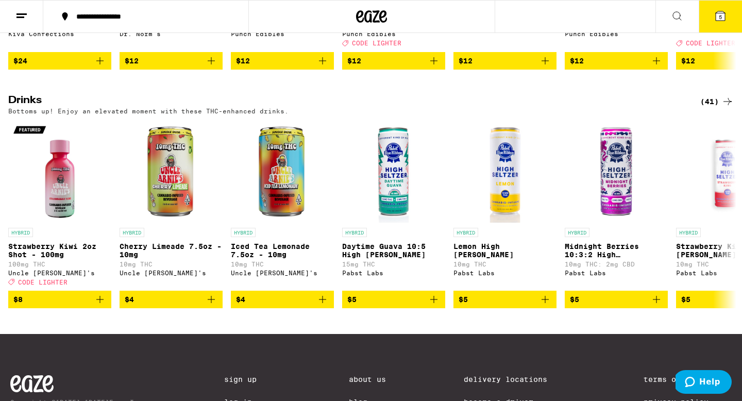
click at [716, 108] on div "(41)" at bounding box center [718, 101] width 34 height 12
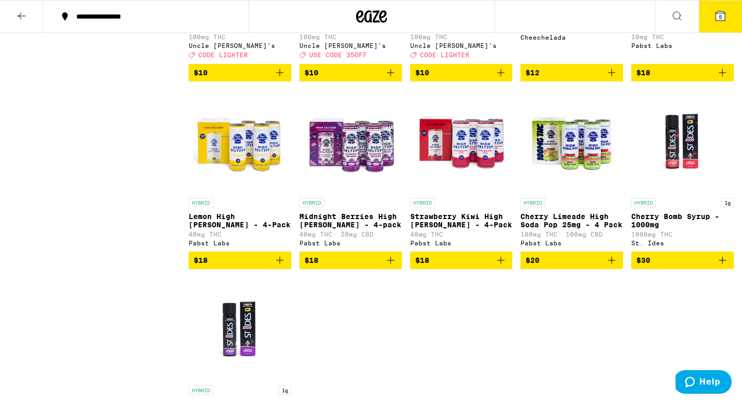
scroll to position [1489, 0]
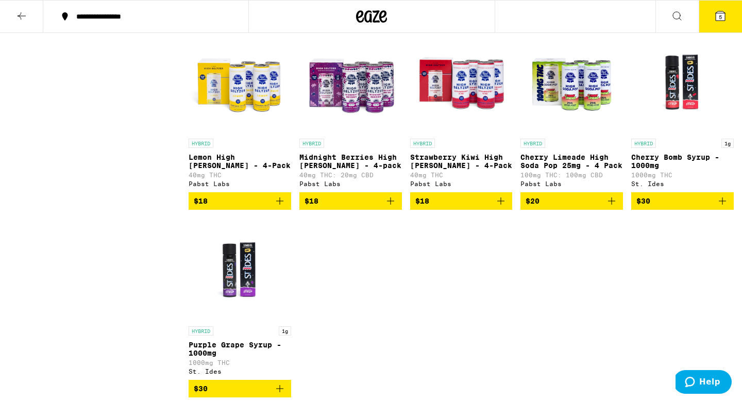
click at [613, 207] on icon "Add to bag" at bounding box center [612, 201] width 12 height 12
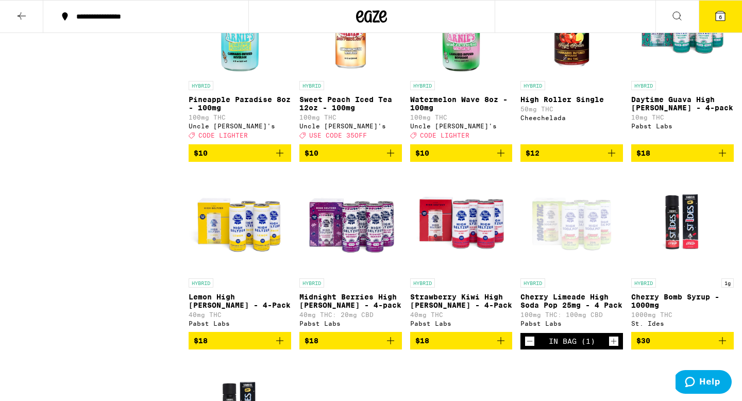
scroll to position [1425, 0]
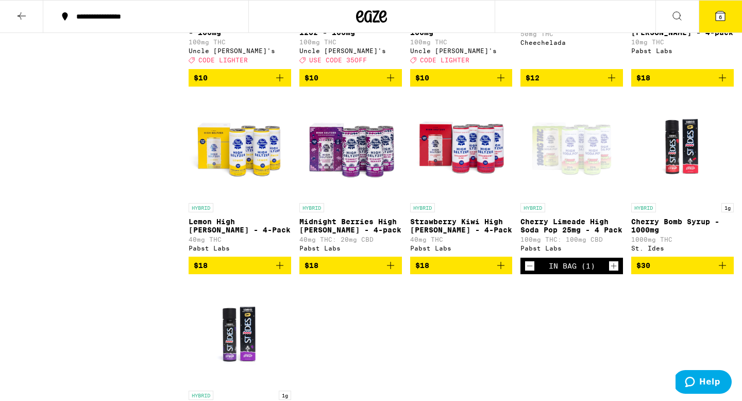
click at [726, 84] on icon "Add to bag" at bounding box center [723, 78] width 12 height 12
click at [722, 15] on icon at bounding box center [720, 15] width 9 height 9
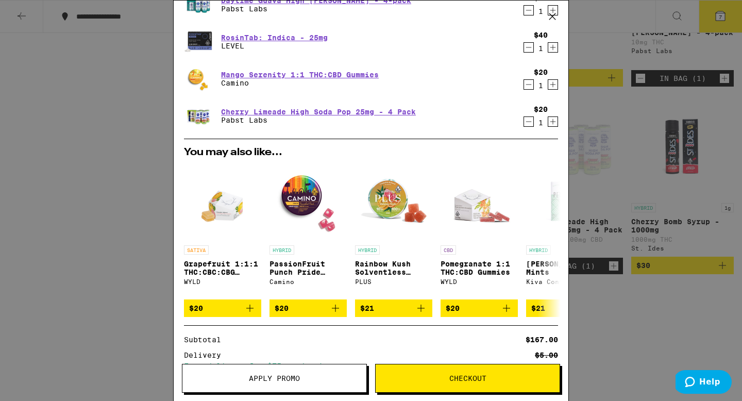
scroll to position [260, 0]
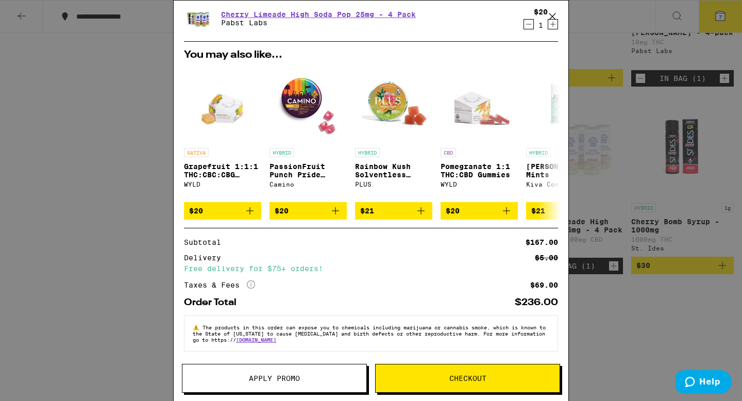
click at [305, 385] on button "Apply Promo" at bounding box center [274, 378] width 185 height 29
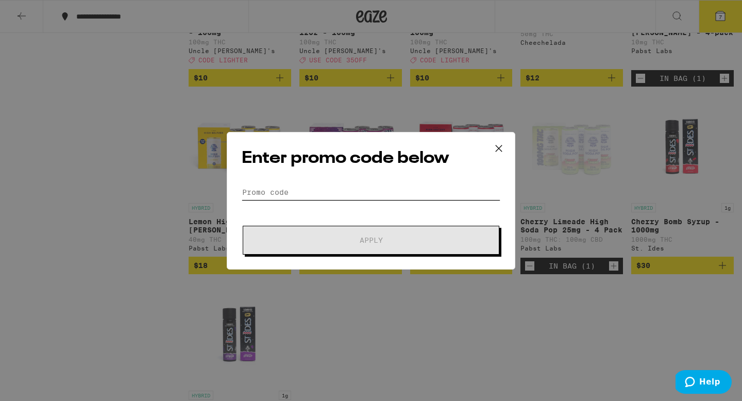
click at [312, 187] on input "Promo Code" at bounding box center [371, 192] width 259 height 15
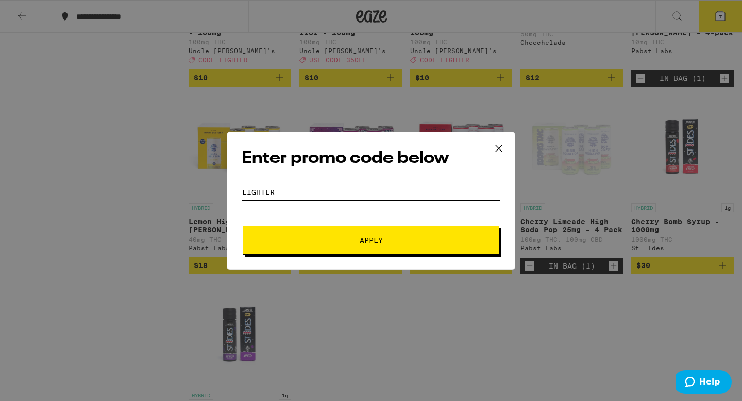
type input "lighter"
click at [370, 234] on button "Apply" at bounding box center [371, 240] width 257 height 29
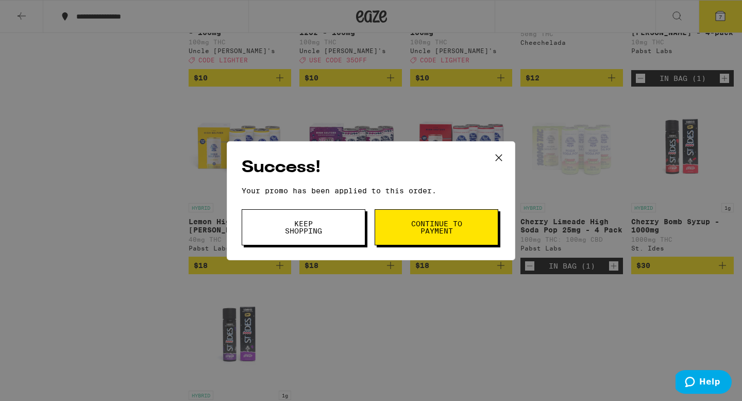
click at [426, 226] on span "Continue to payment" at bounding box center [436, 227] width 53 height 14
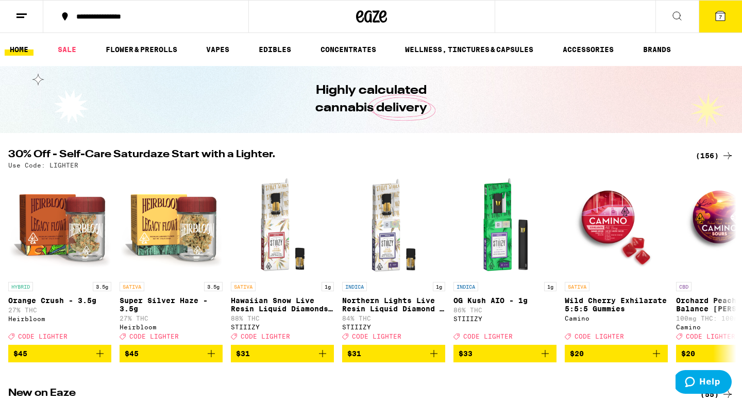
click at [707, 19] on button "7" at bounding box center [720, 17] width 43 height 32
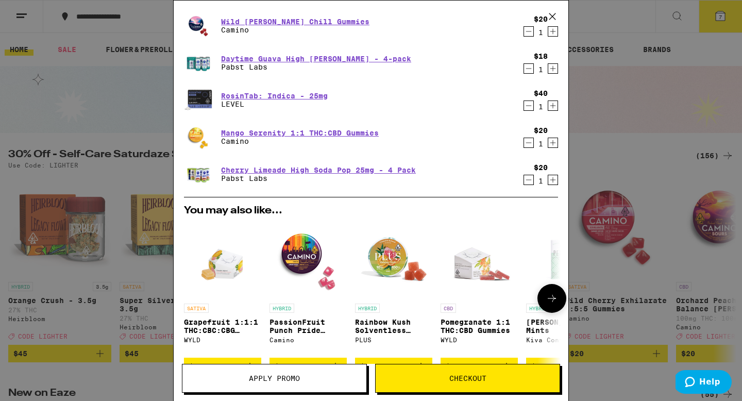
scroll to position [275, 0]
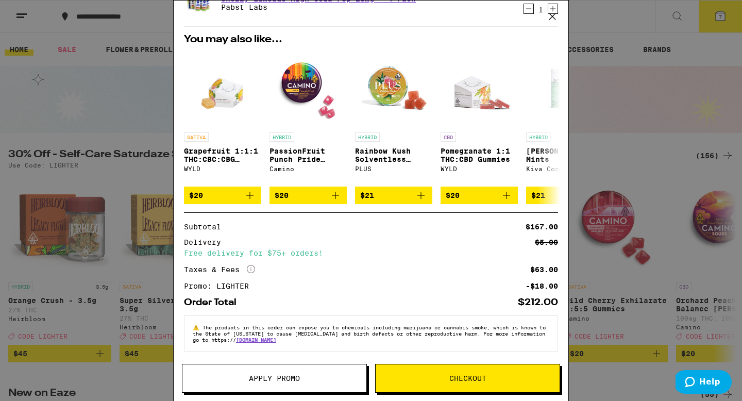
click at [492, 376] on span "Checkout" at bounding box center [468, 378] width 184 height 7
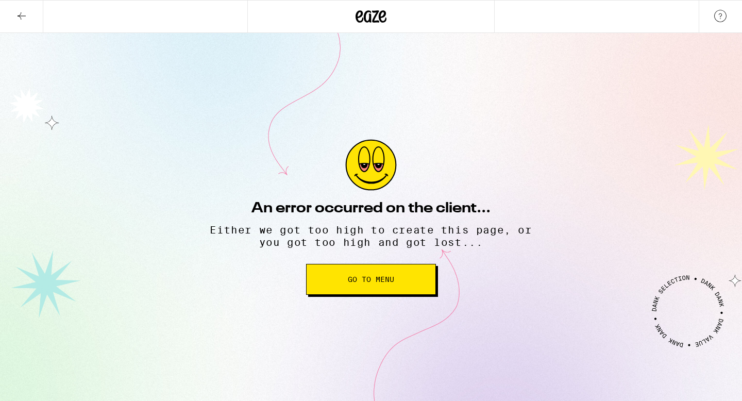
click at [370, 286] on button "Go to Menu" at bounding box center [371, 279] width 130 height 31
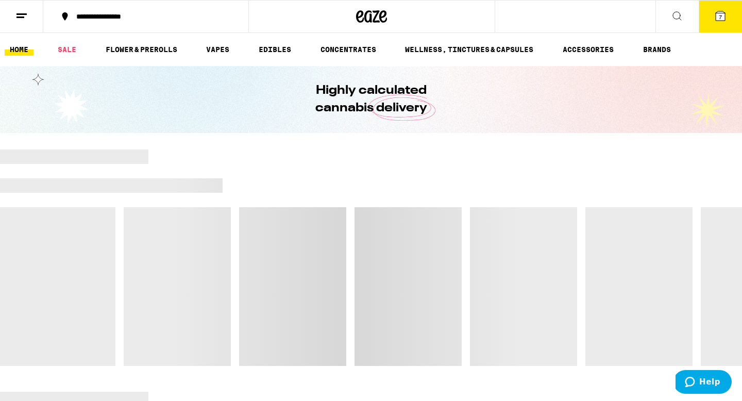
click at [374, 15] on icon at bounding box center [371, 16] width 31 height 19
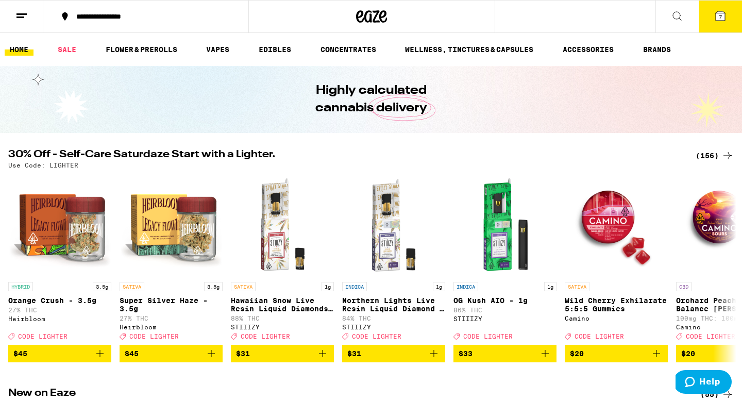
click at [377, 16] on icon at bounding box center [371, 16] width 31 height 19
click at [729, 24] on button "7" at bounding box center [720, 17] width 43 height 32
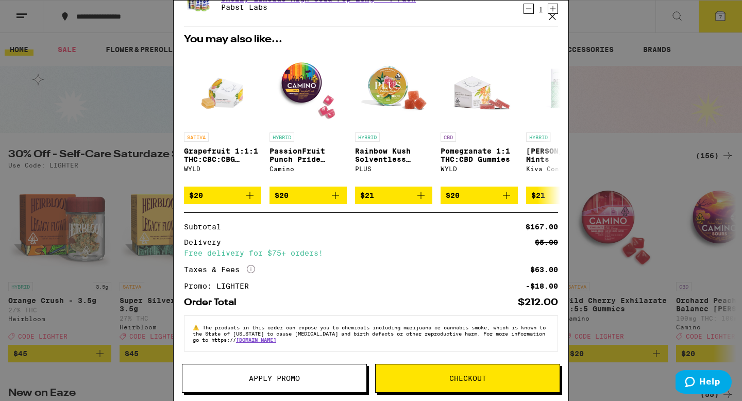
scroll to position [275, 0]
click at [452, 375] on span "Checkout" at bounding box center [468, 378] width 37 height 7
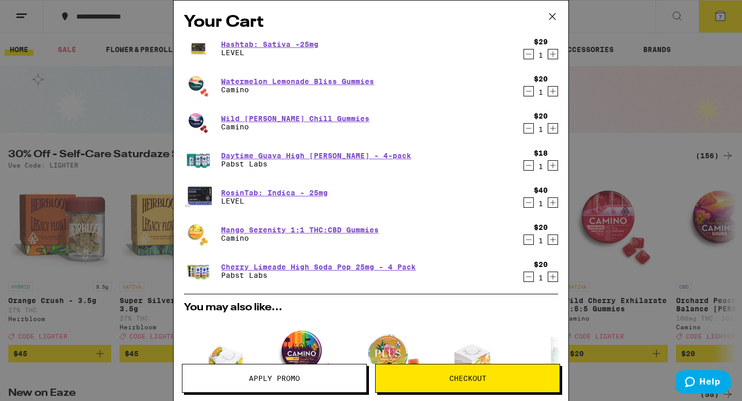
click at [496, 380] on span "Checkout" at bounding box center [468, 378] width 184 height 7
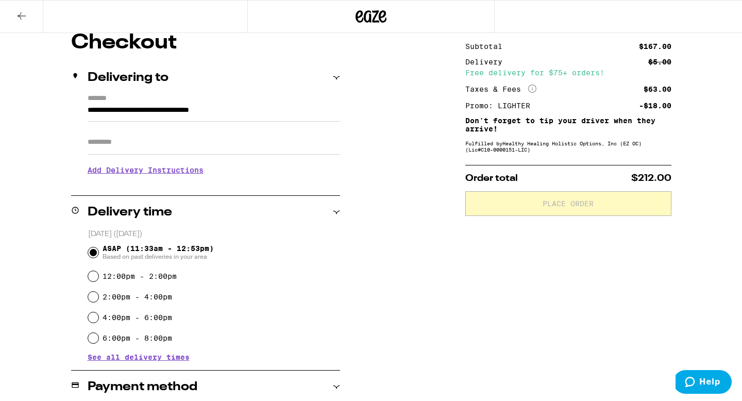
scroll to position [97, 0]
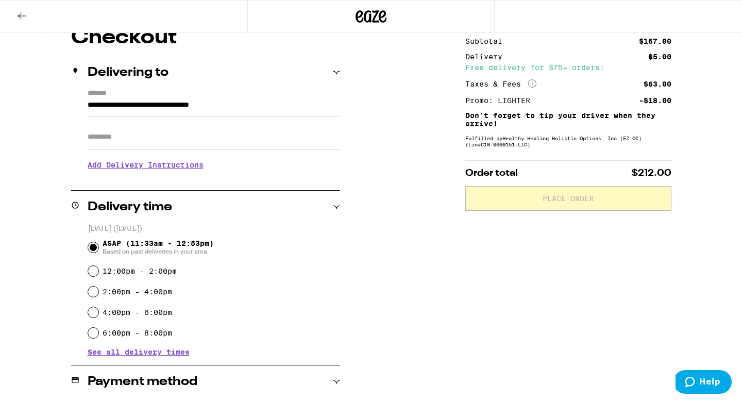
click at [227, 147] on input "Apt/Suite" at bounding box center [214, 137] width 253 height 25
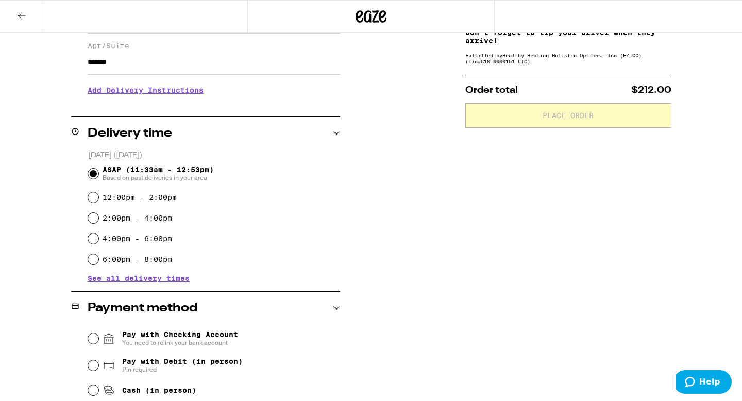
scroll to position [189, 0]
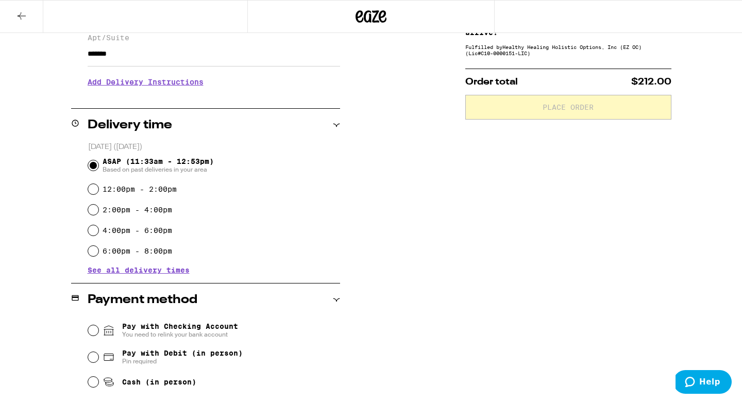
type input "*******"
click at [94, 208] on input "2:00pm - 4:00pm" at bounding box center [93, 210] width 10 height 10
radio input "true"
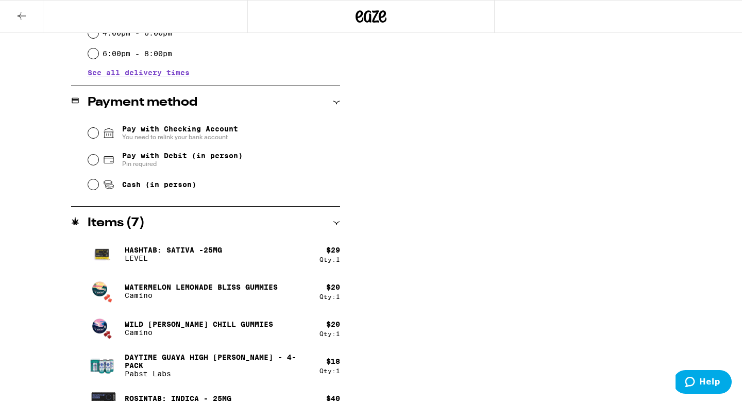
scroll to position [387, 0]
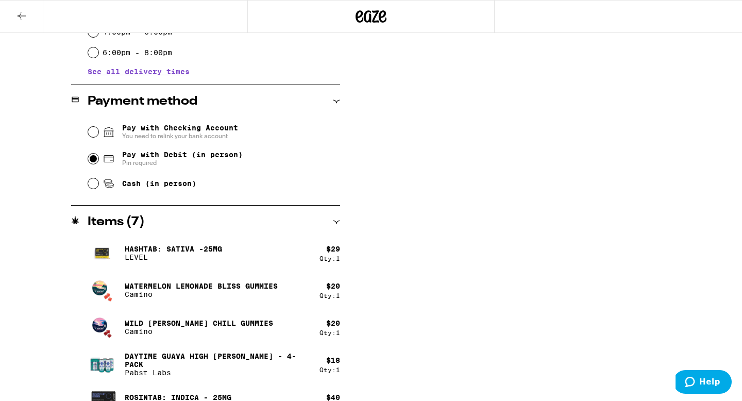
click at [91, 163] on input "Pay with Debit (in person) Pin required" at bounding box center [93, 159] width 10 height 10
radio input "true"
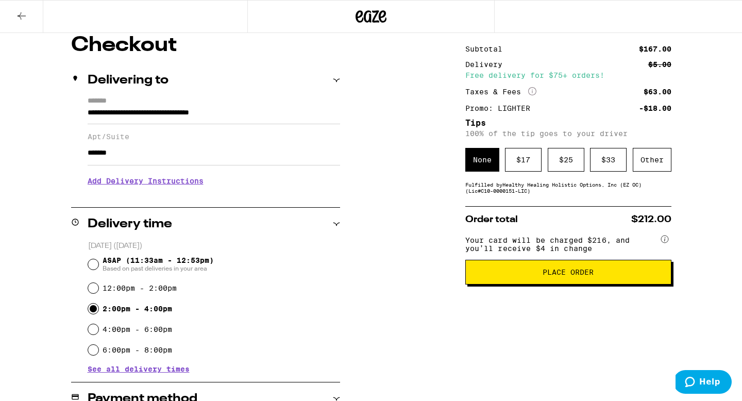
scroll to position [87, 0]
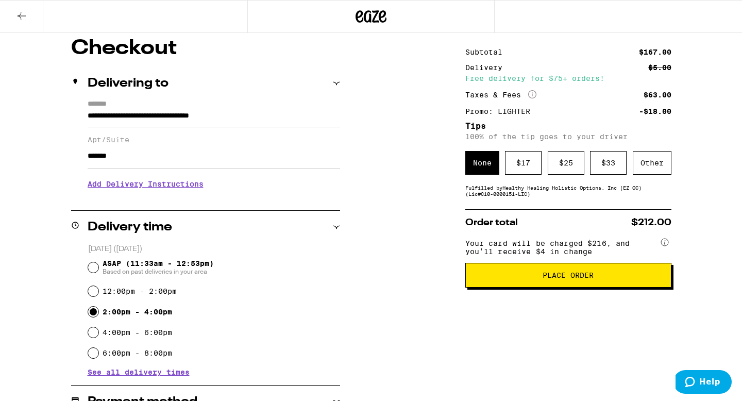
click at [548, 279] on span "Place Order" at bounding box center [568, 275] width 51 height 7
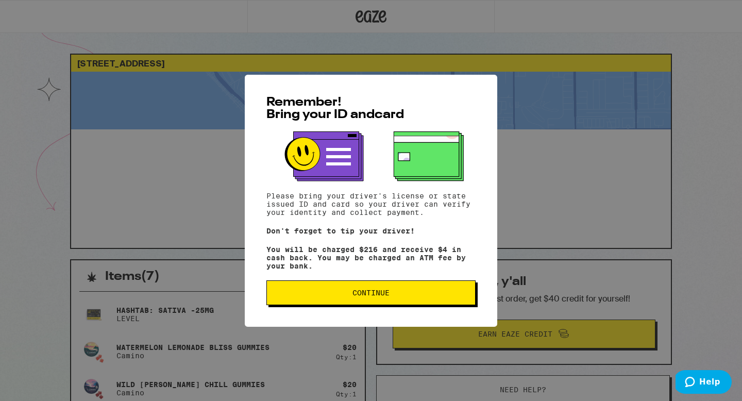
click at [433, 288] on button "Continue" at bounding box center [371, 292] width 209 height 25
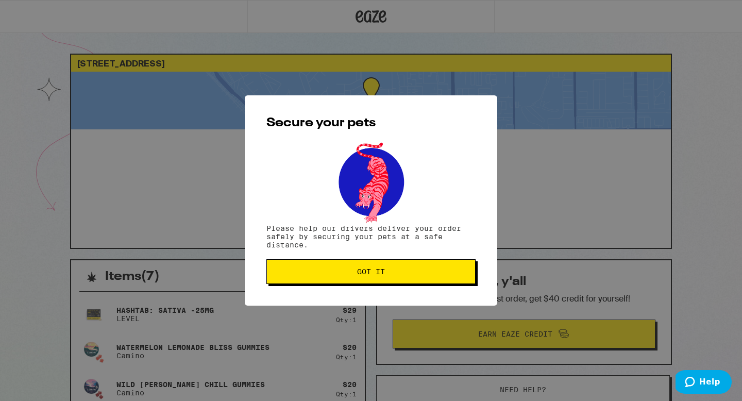
click at [422, 272] on span "Got it" at bounding box center [371, 271] width 192 height 7
